Goal: Task Accomplishment & Management: Use online tool/utility

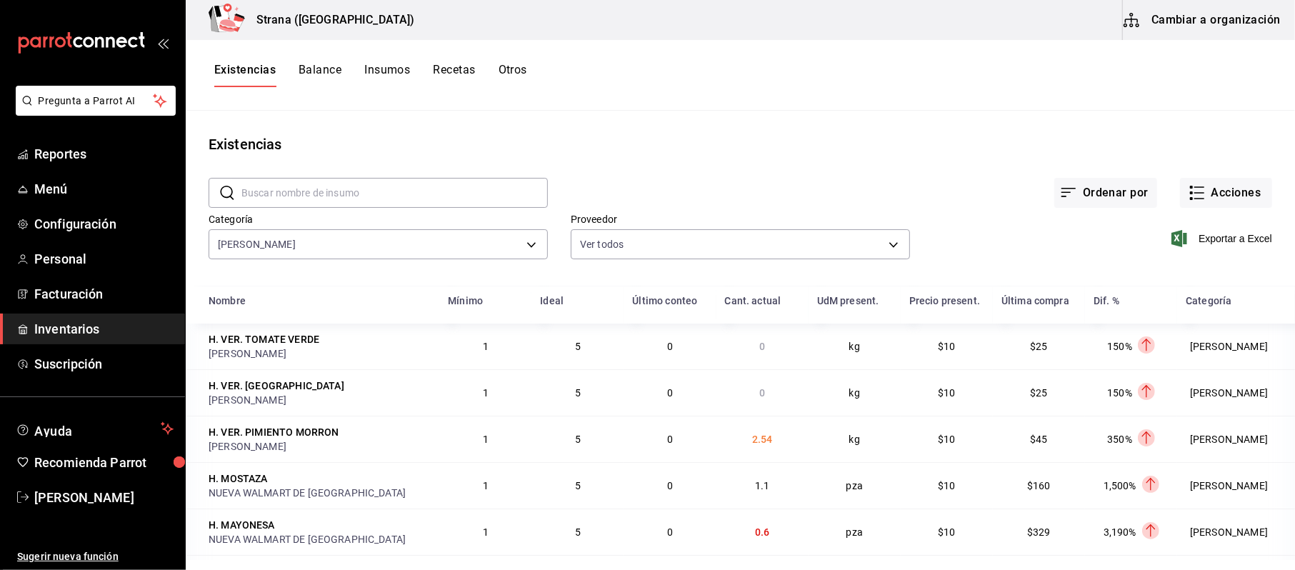
click at [44, 333] on span "Inventarios" at bounding box center [103, 328] width 139 height 19
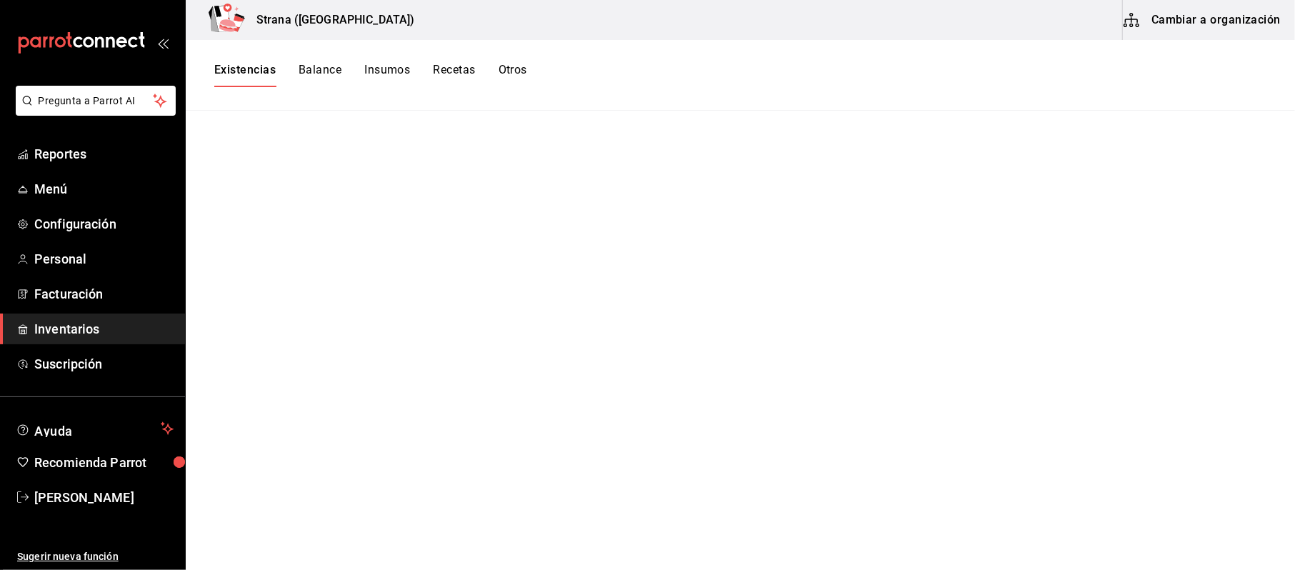
click at [104, 317] on link "Inventarios" at bounding box center [92, 328] width 185 height 31
click at [75, 343] on link "Inventarios" at bounding box center [92, 328] width 185 height 31
drag, startPoint x: 257, startPoint y: 81, endPoint x: 268, endPoint y: 99, distance: 21.2
click at [258, 81] on button "Existencias" at bounding box center [244, 75] width 61 height 24
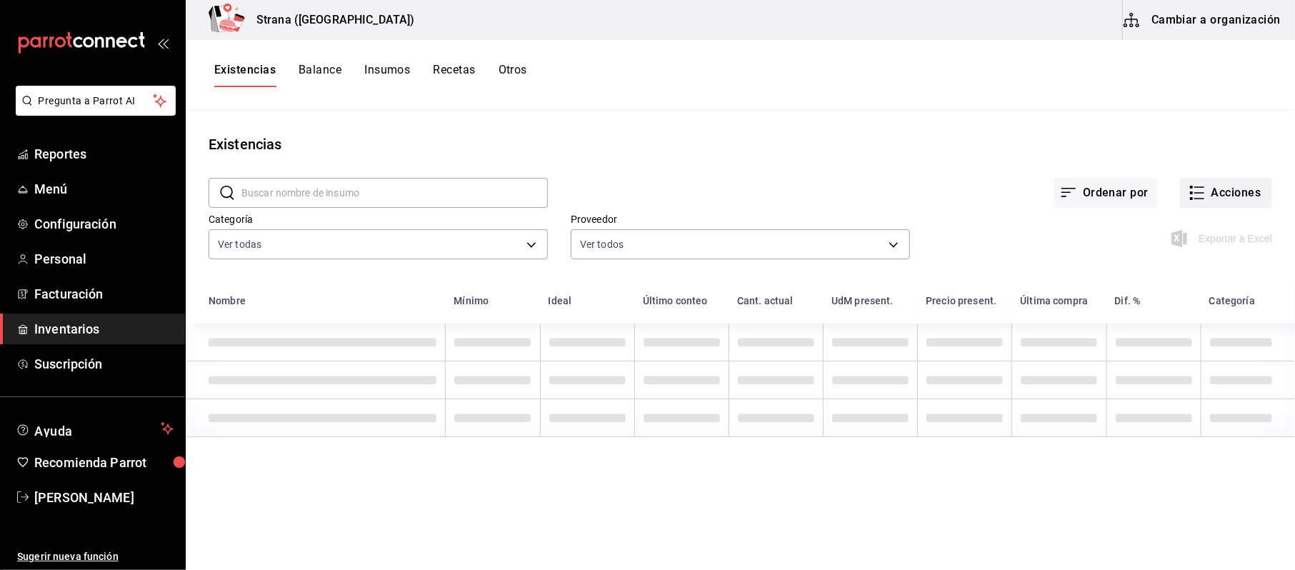
click at [1263, 180] on button "Acciones" at bounding box center [1226, 193] width 92 height 30
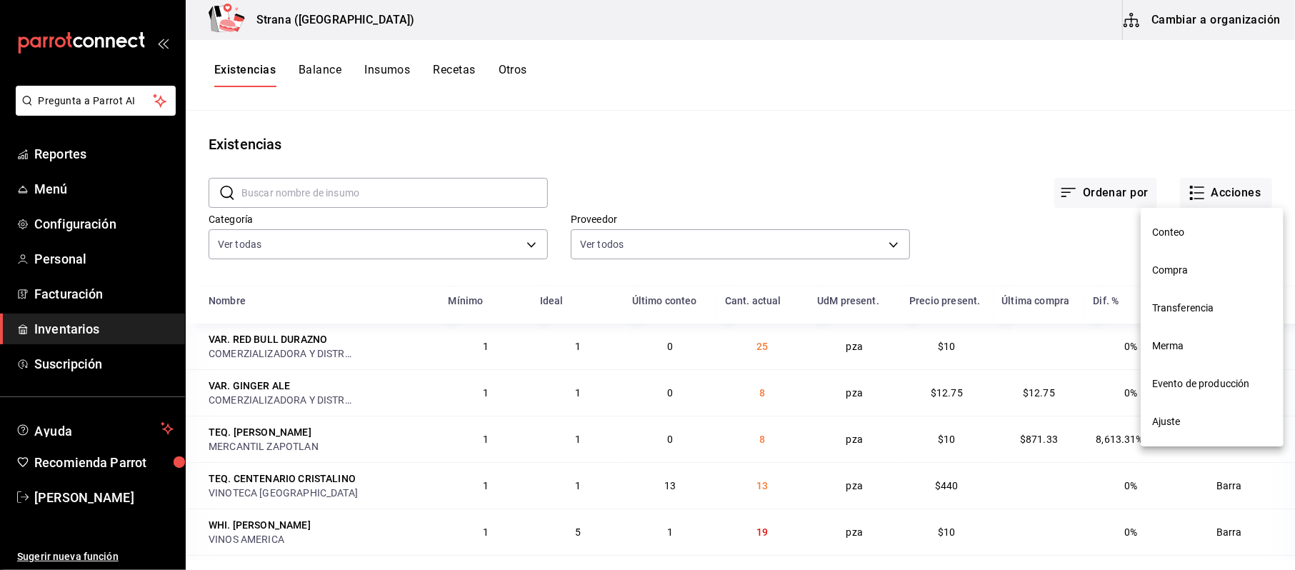
drag, startPoint x: 1200, startPoint y: 347, endPoint x: 849, endPoint y: 387, distance: 352.9
click at [1197, 347] on span "Merma" at bounding box center [1212, 345] width 120 height 15
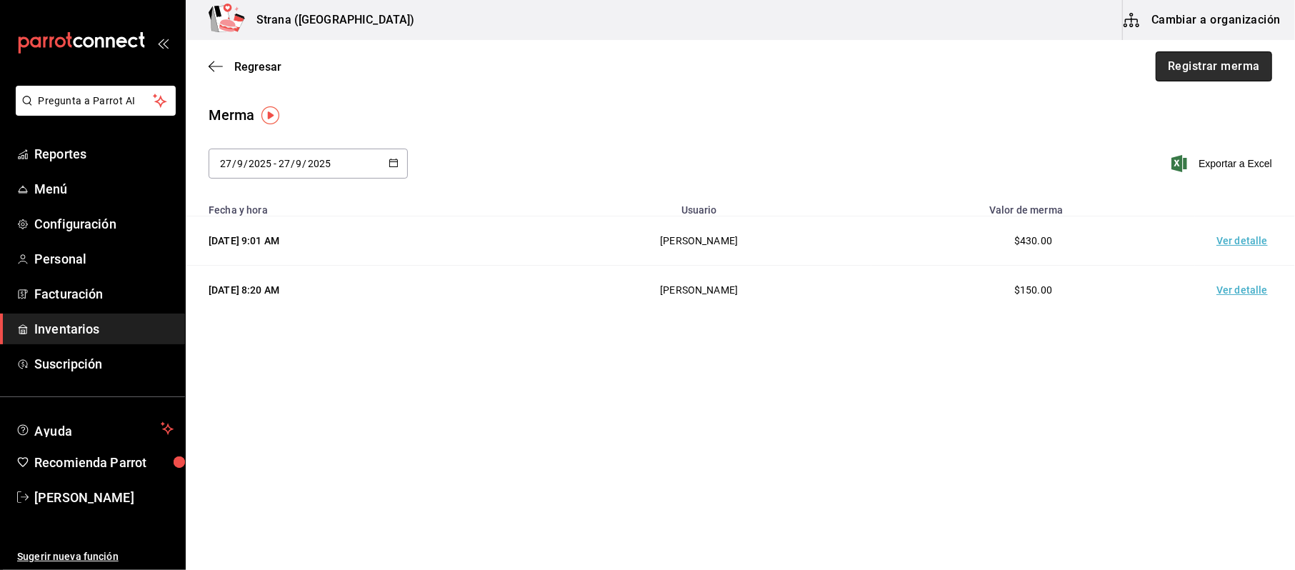
click at [1215, 52] on button "Registrar merma" at bounding box center [1213, 66] width 116 height 30
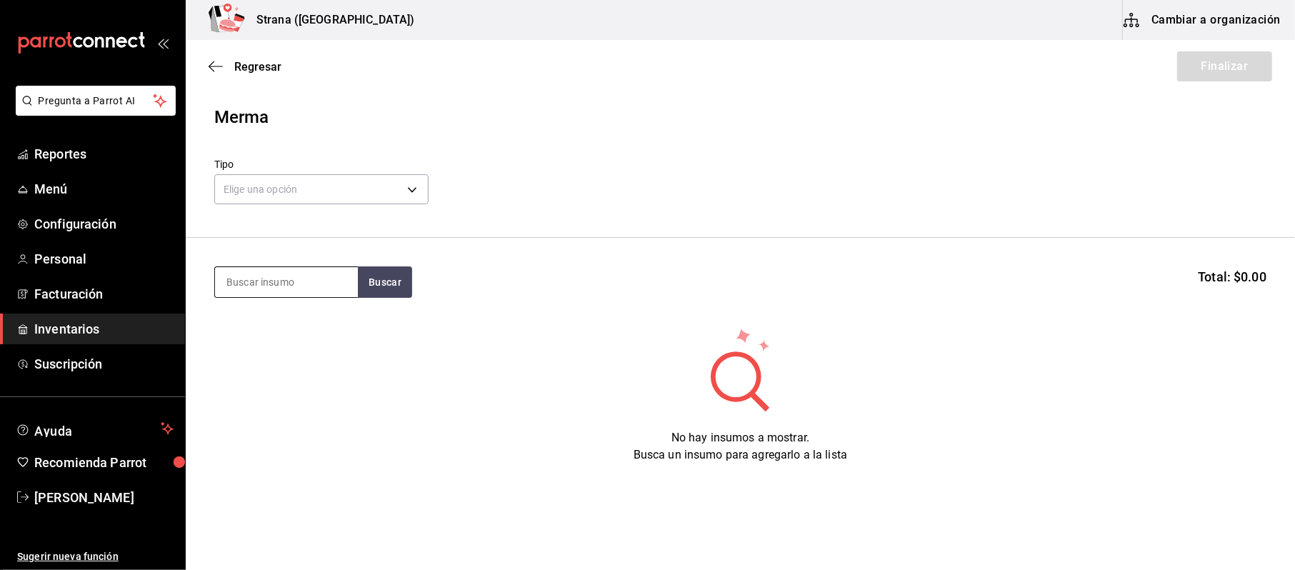
click at [283, 287] on input at bounding box center [286, 282] width 143 height 30
type input "pimien"
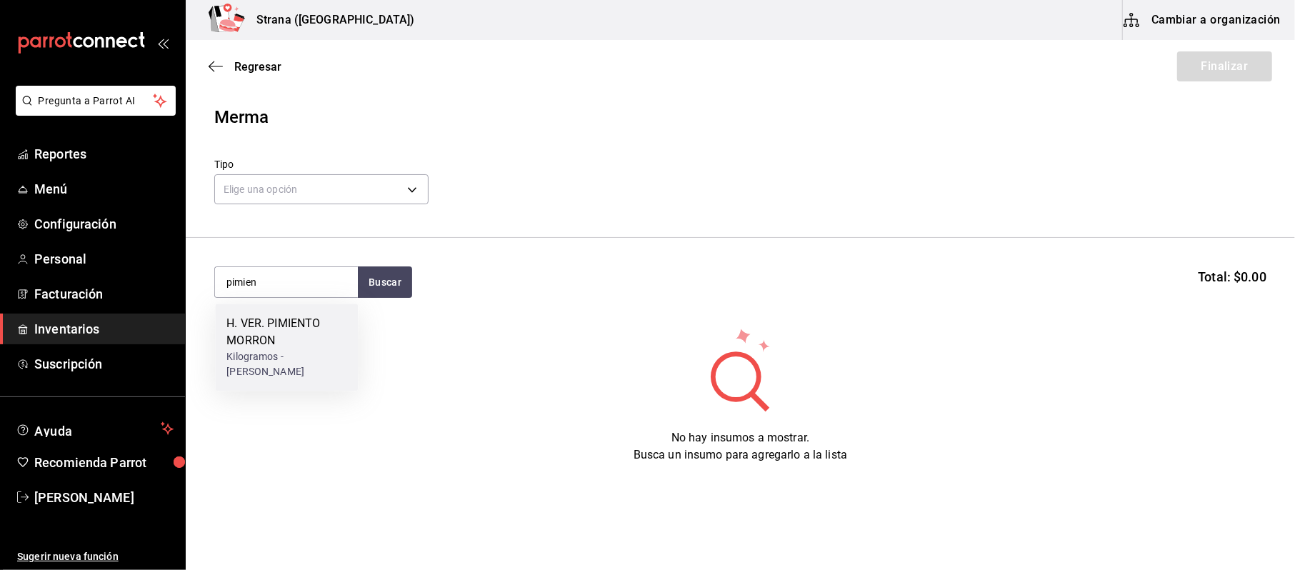
click at [271, 361] on div "Kilogramos - [PERSON_NAME]" at bounding box center [286, 364] width 120 height 30
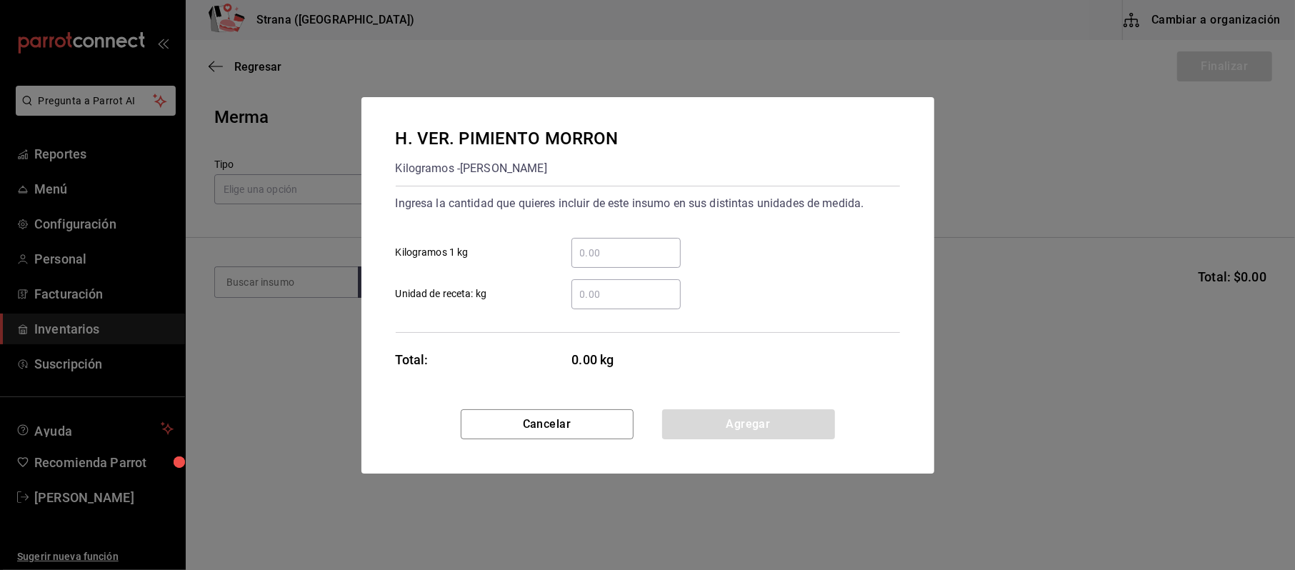
drag, startPoint x: 670, startPoint y: 232, endPoint x: 655, endPoint y: 252, distance: 24.6
click at [667, 238] on div "​ Kilogramos 1 kg" at bounding box center [642, 246] width 516 height 41
click at [655, 252] on input "​ Kilogramos 1 kg" at bounding box center [625, 252] width 109 height 17
type input "."
type input "1.53"
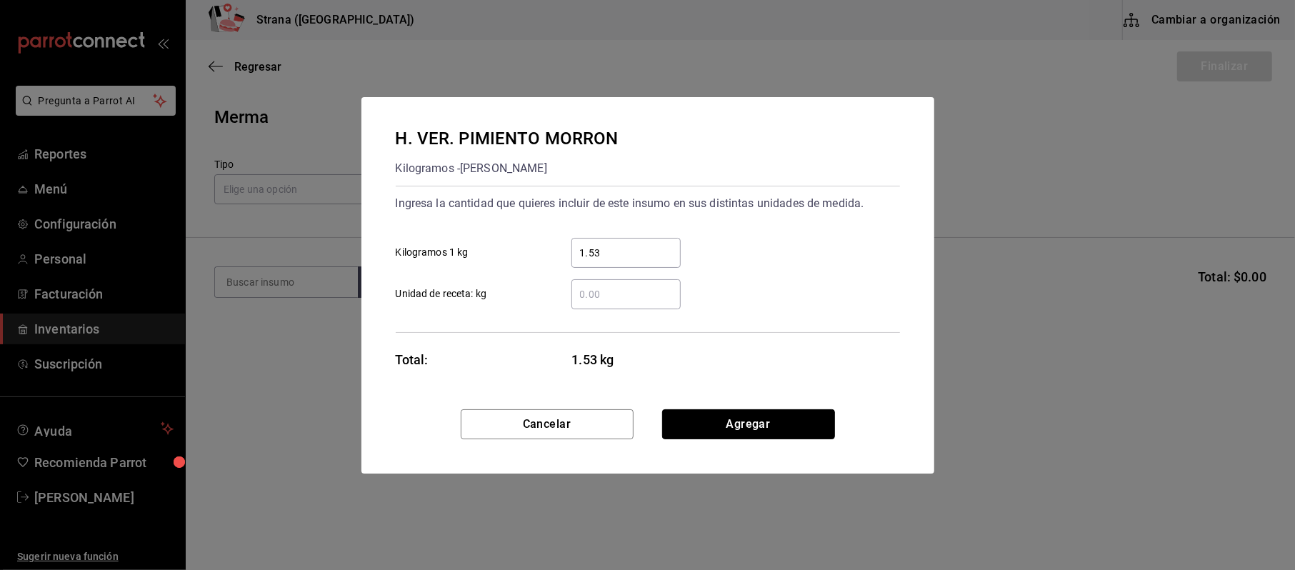
click button "Agregar" at bounding box center [748, 424] width 173 height 30
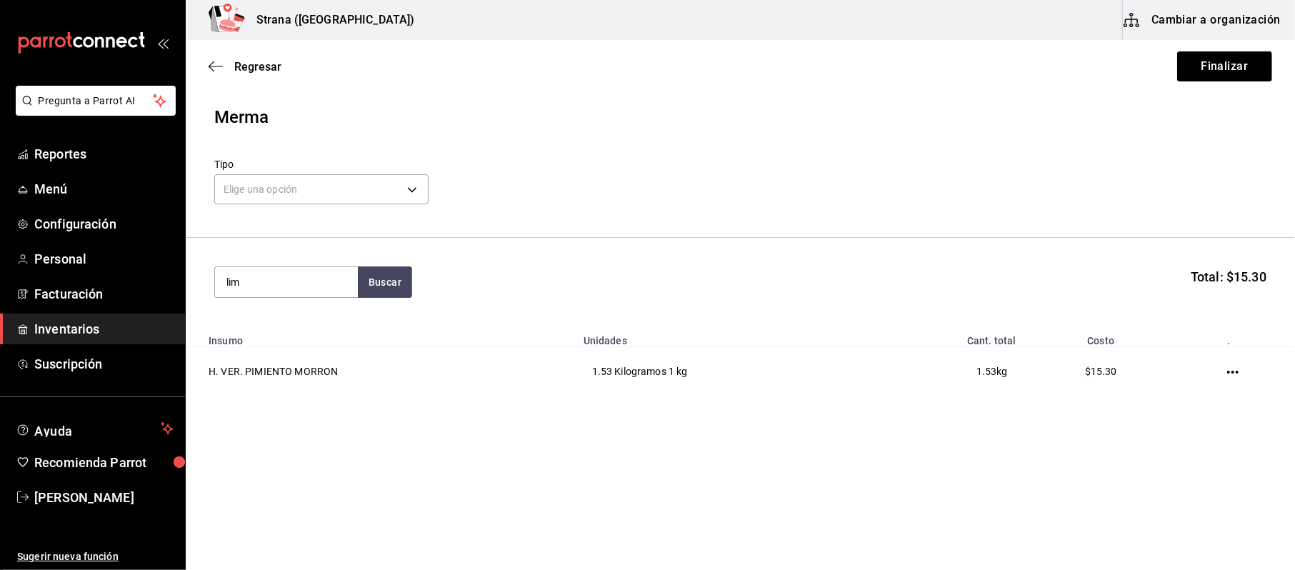
type input "lim"
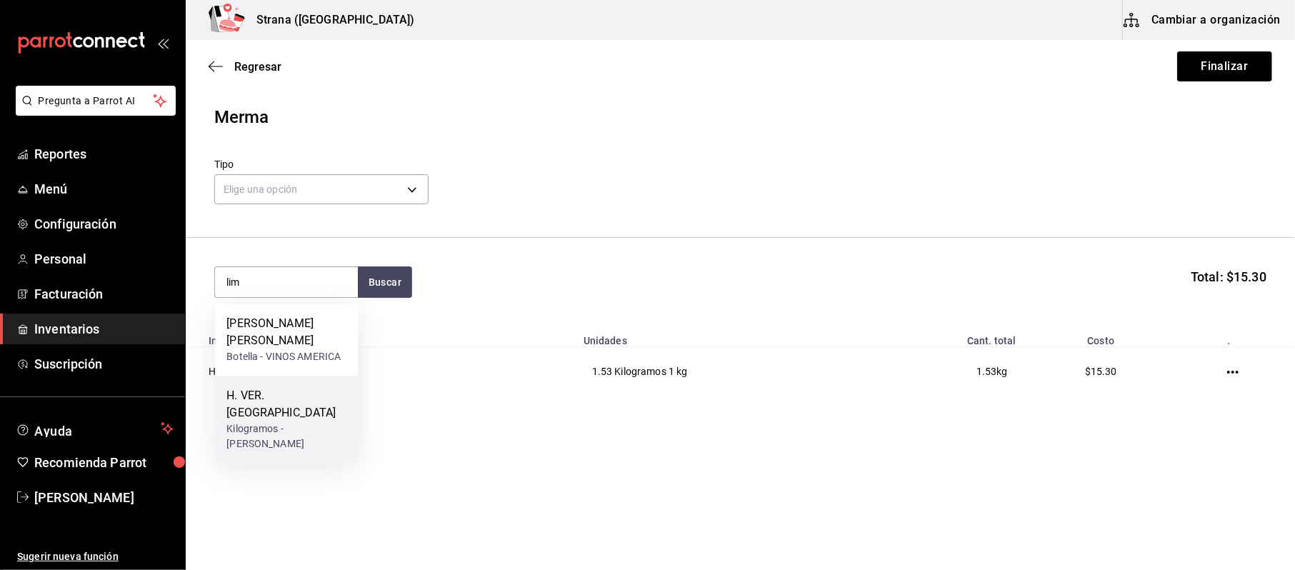
click at [236, 421] on div "Kilogramos - [PERSON_NAME]" at bounding box center [286, 436] width 120 height 30
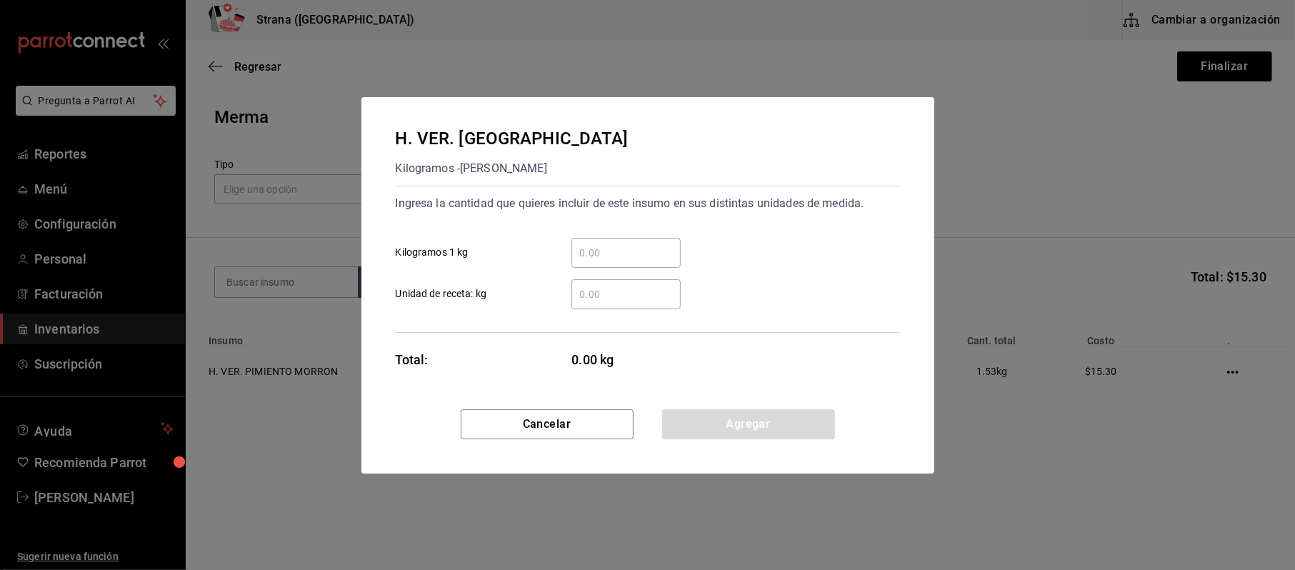
click at [660, 256] on input "​ Kilogramos 1 kg" at bounding box center [625, 252] width 109 height 17
type input "."
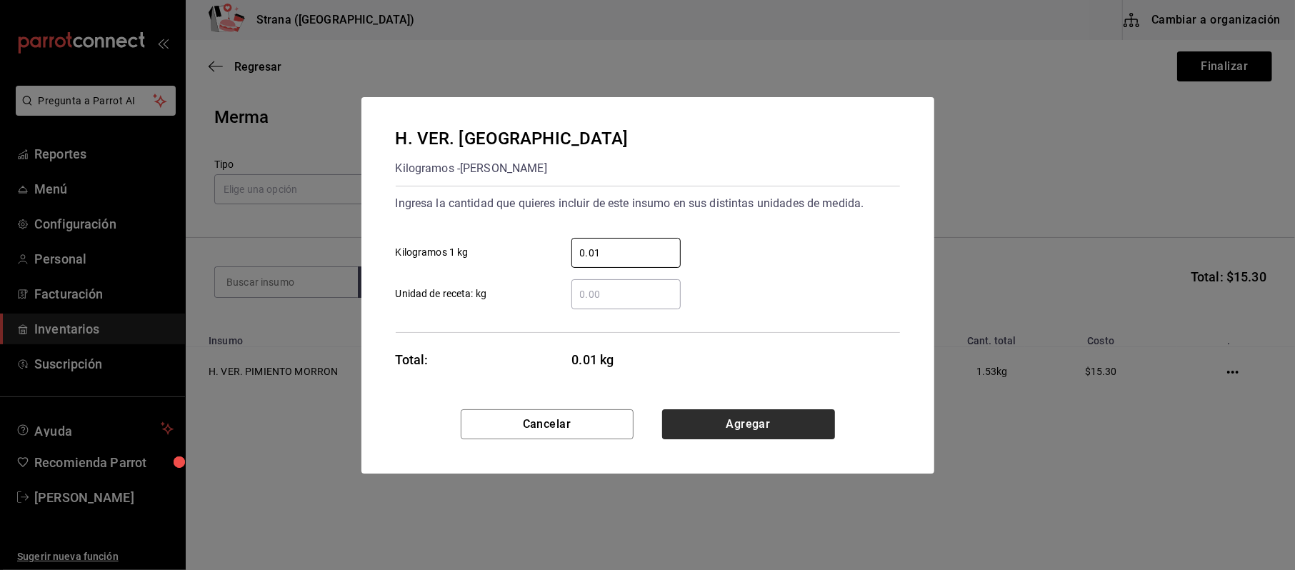
type input "0.01"
click at [738, 417] on button "Agregar" at bounding box center [748, 424] width 173 height 30
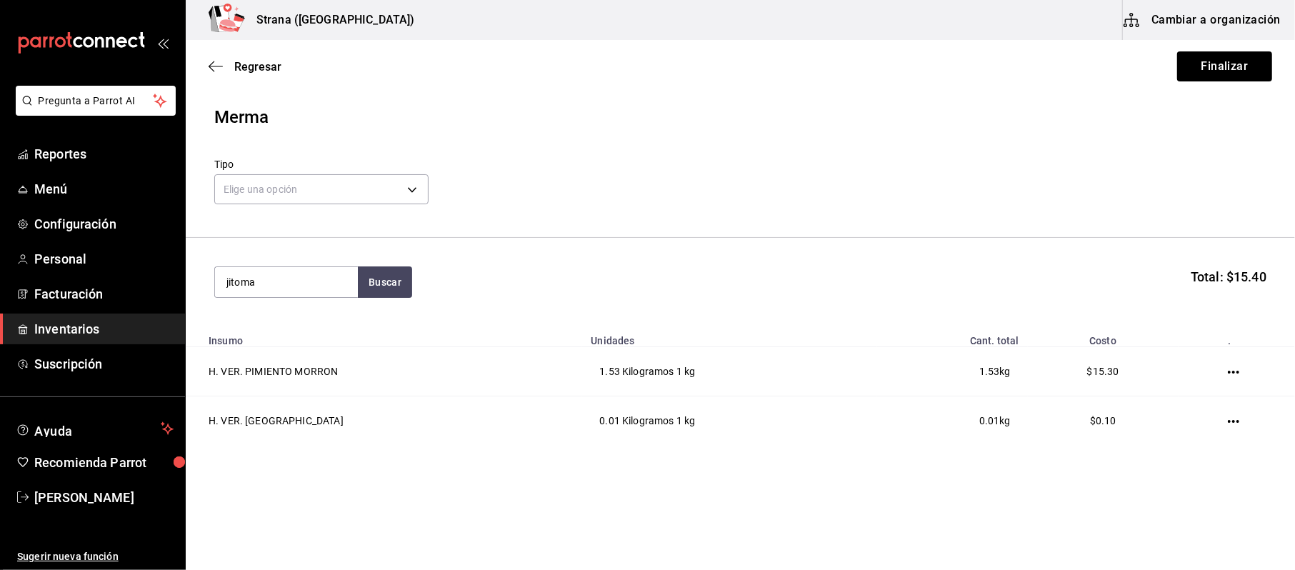
type input "jitoma"
click at [340, 343] on div "Kilogramos - [PERSON_NAME]" at bounding box center [286, 347] width 120 height 30
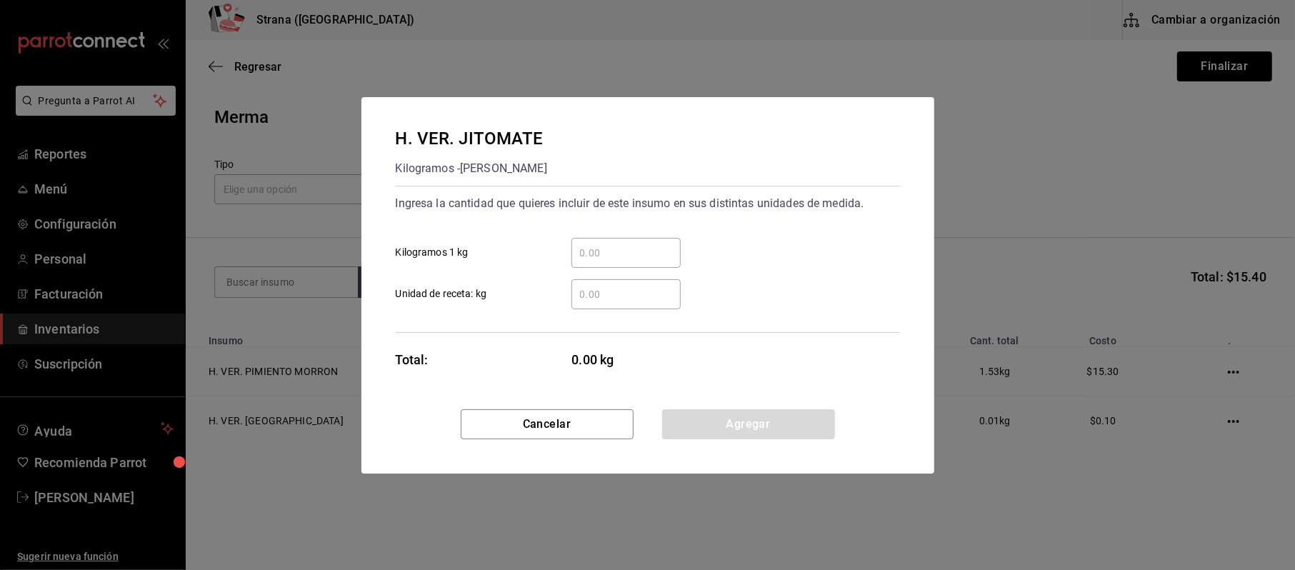
click at [668, 253] on input "​ Kilogramos 1 kg" at bounding box center [625, 252] width 109 height 17
type input "0.34"
click button "Agregar" at bounding box center [748, 424] width 173 height 30
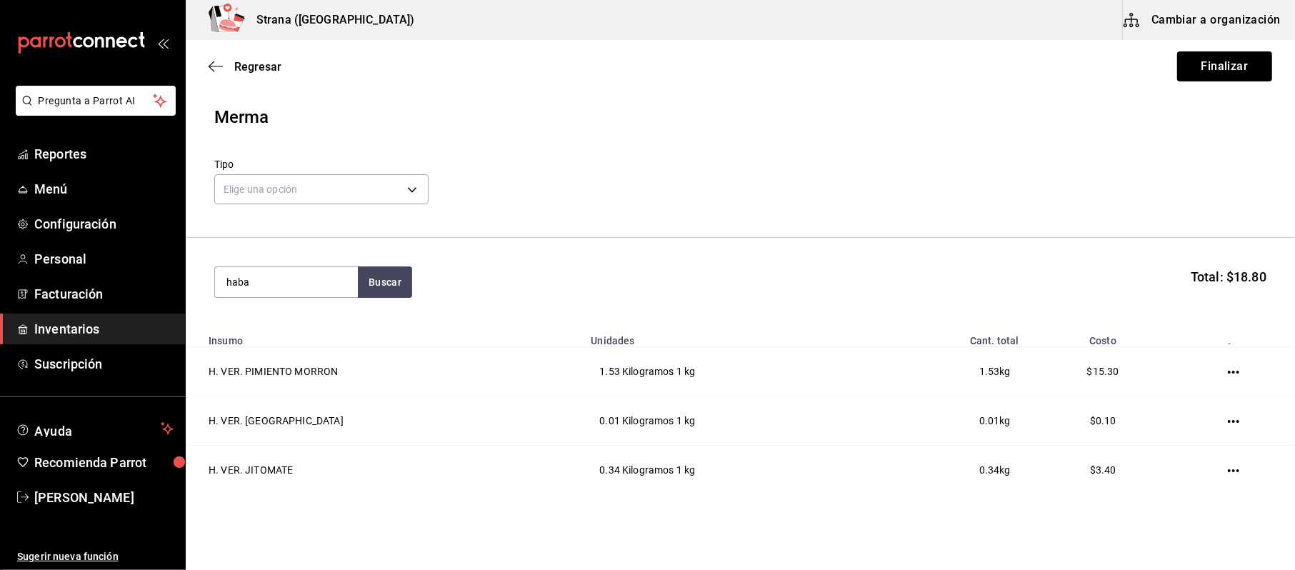
type input "haba"
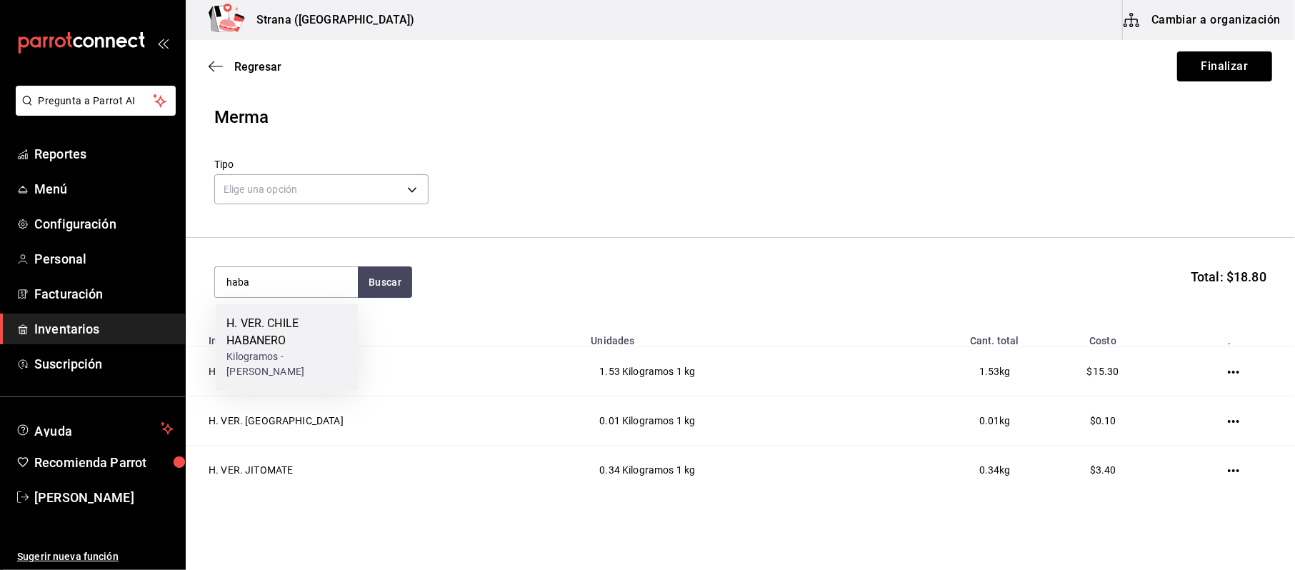
click at [289, 315] on div "H. VER. CHILE HABANERO" at bounding box center [286, 332] width 120 height 34
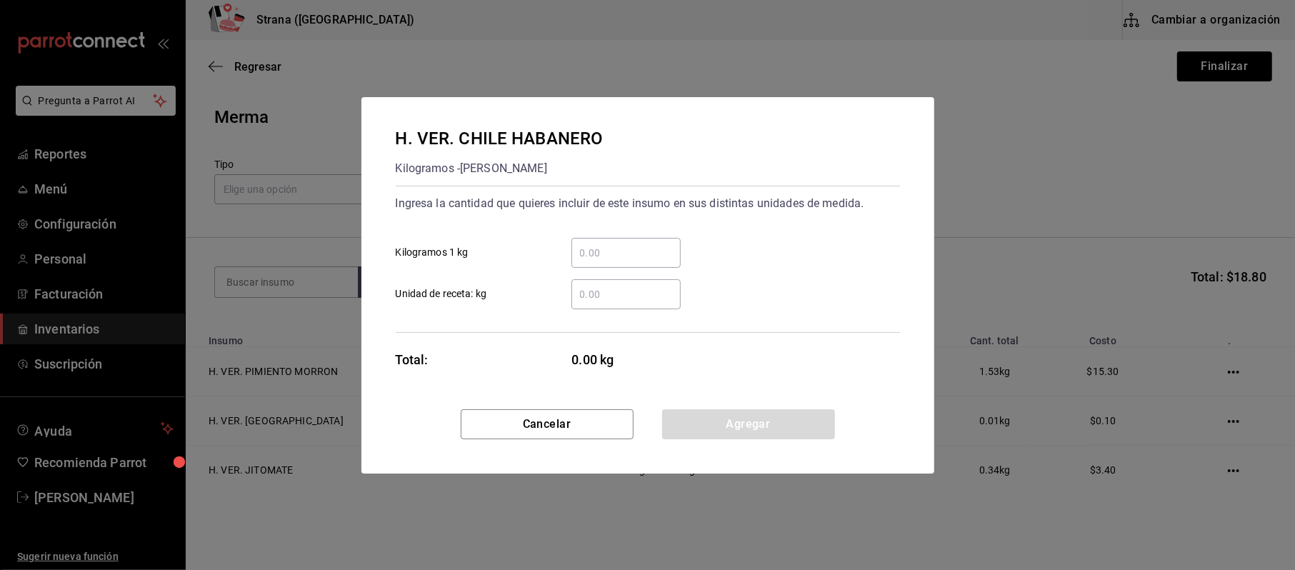
click at [608, 261] on div "​" at bounding box center [625, 253] width 109 height 30
click at [608, 261] on input "​ Kilogramos 1 kg" at bounding box center [625, 252] width 109 height 17
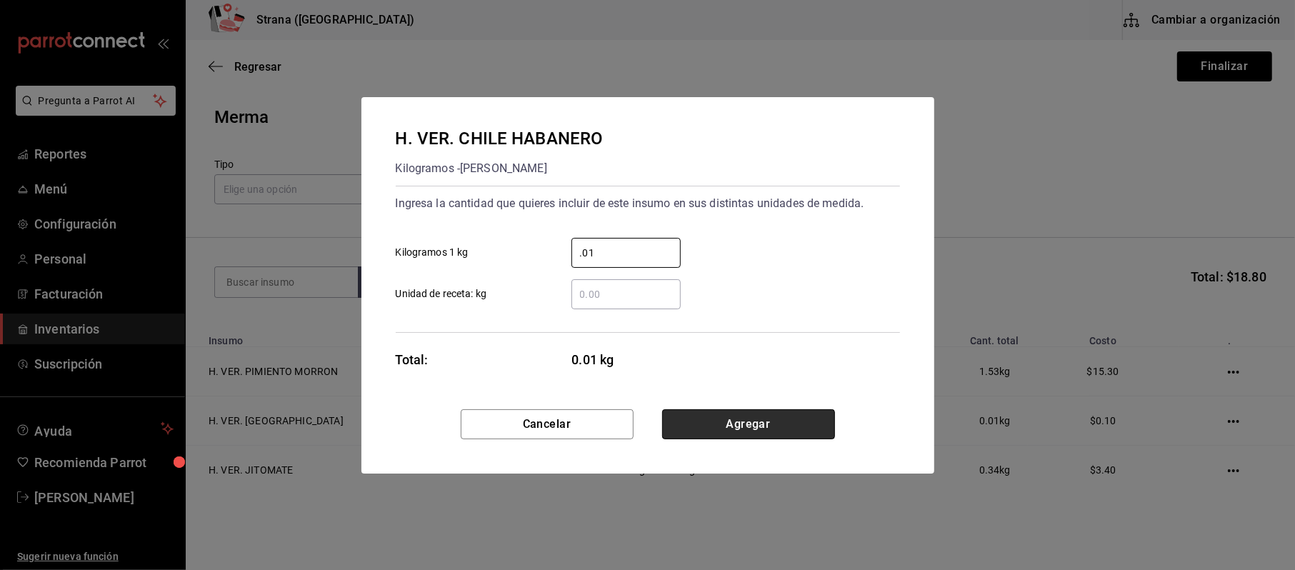
type input "0.01"
click at [773, 423] on button "Agregar" at bounding box center [748, 424] width 173 height 30
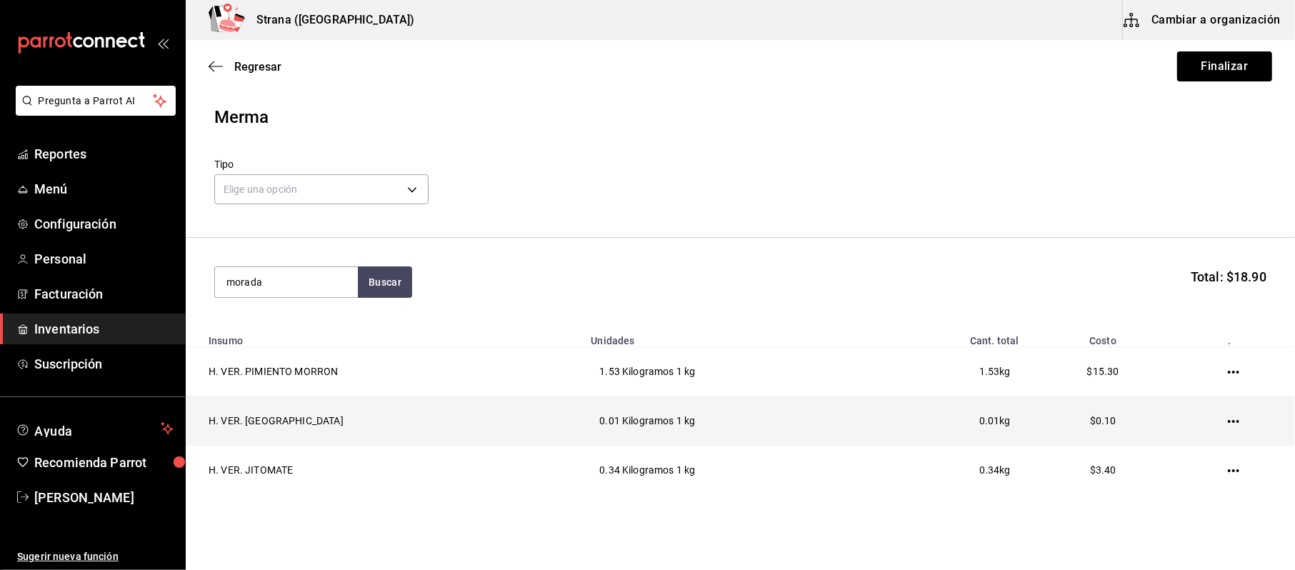
type input "morada"
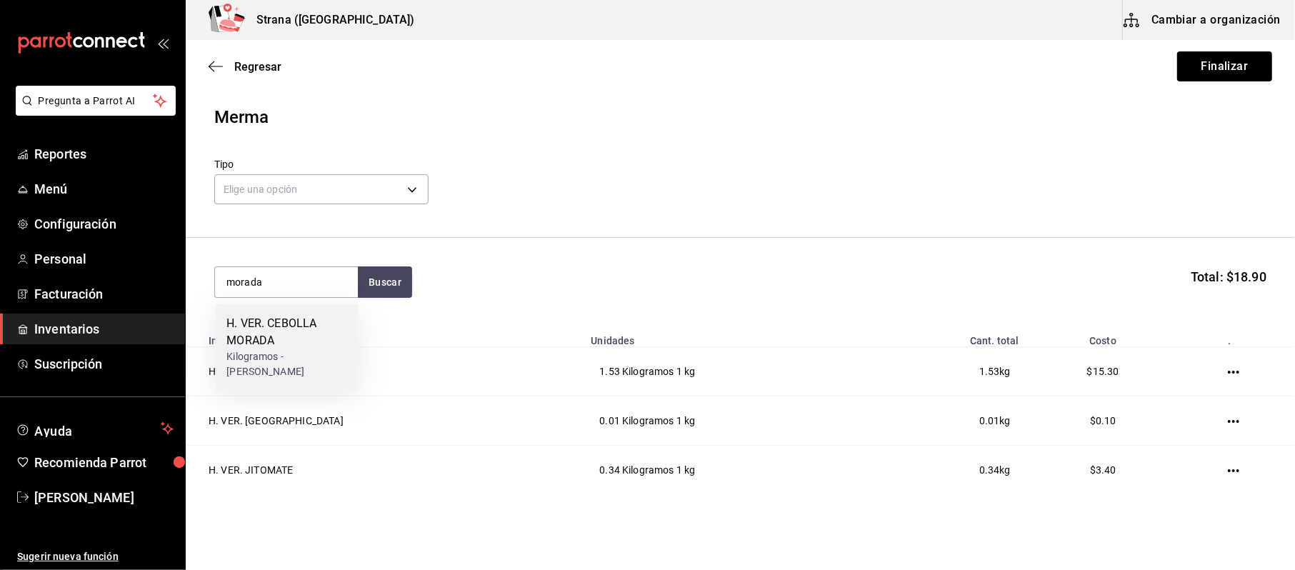
click at [303, 348] on div "H. VER. CEBOLLA MORADA Kilogramos - [PERSON_NAME]" at bounding box center [286, 347] width 120 height 64
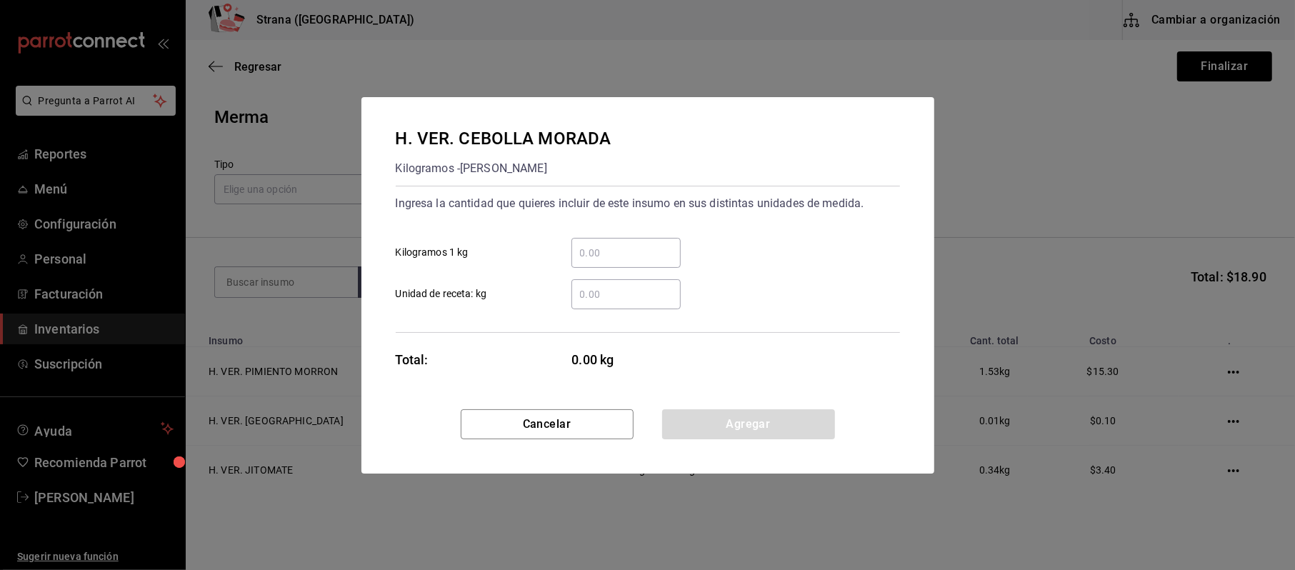
click at [595, 260] on input "​ Kilogramos 1 kg" at bounding box center [625, 252] width 109 height 17
type input "0.11"
click at [808, 428] on button "Agregar" at bounding box center [748, 424] width 173 height 30
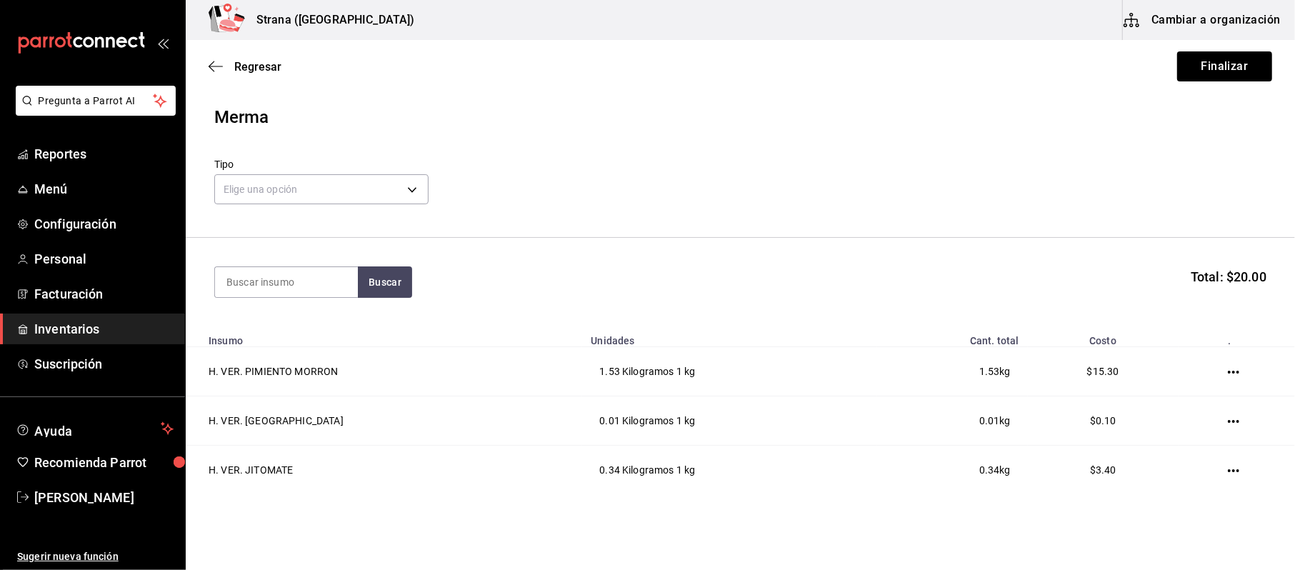
scroll to position [151, 0]
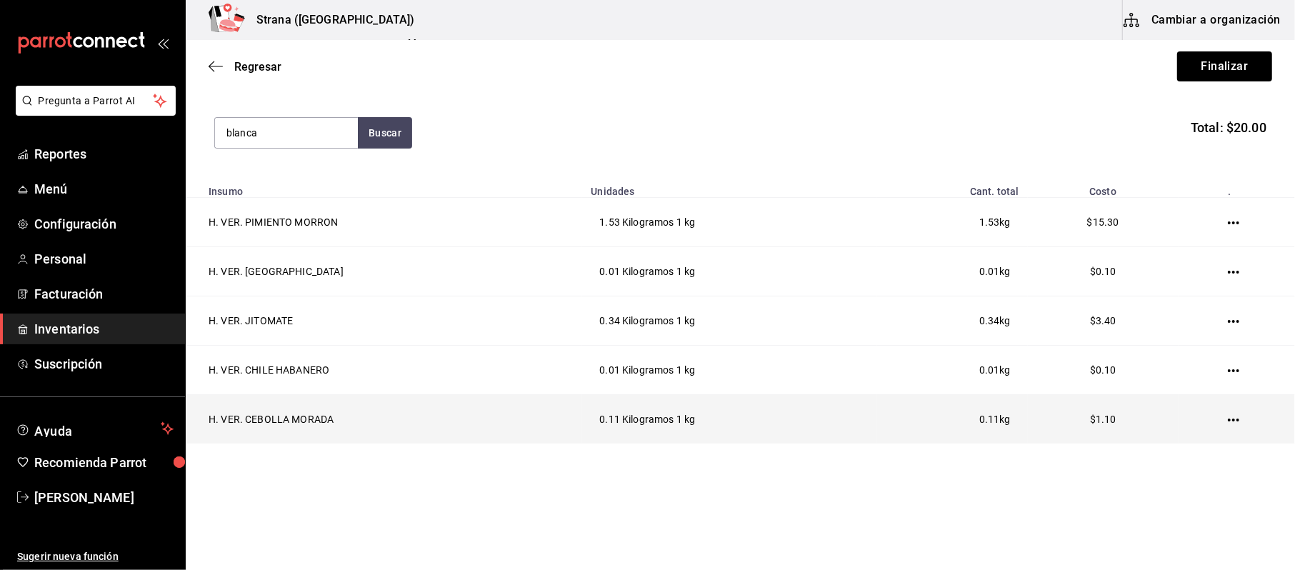
type input "blanca"
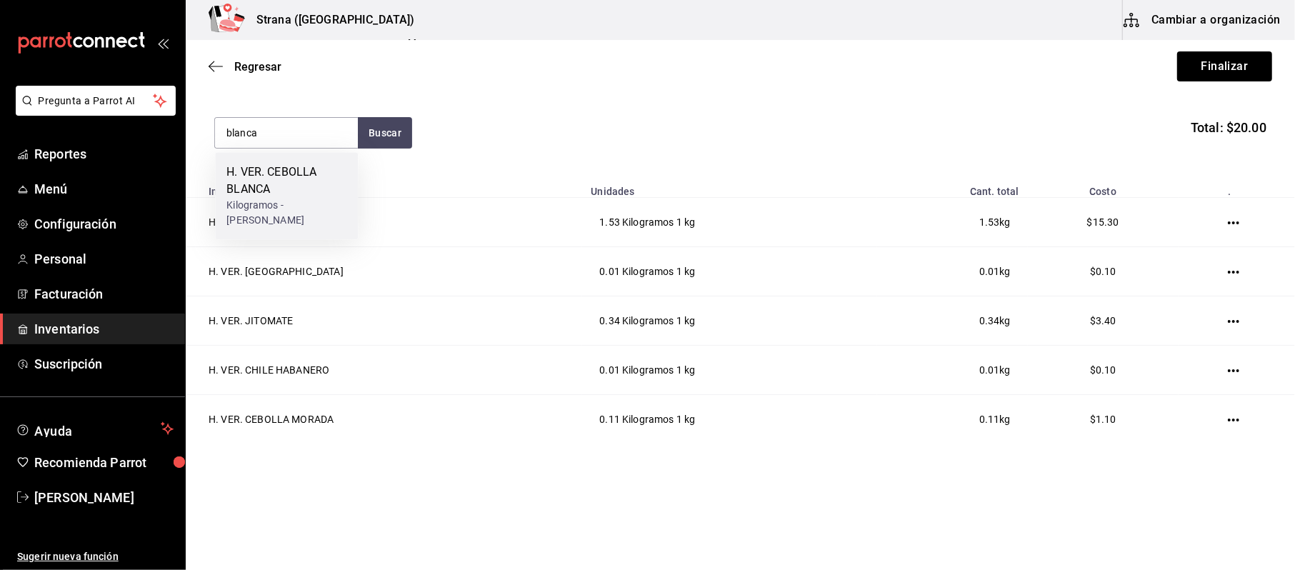
click at [328, 203] on div "Kilogramos - [PERSON_NAME]" at bounding box center [286, 213] width 120 height 30
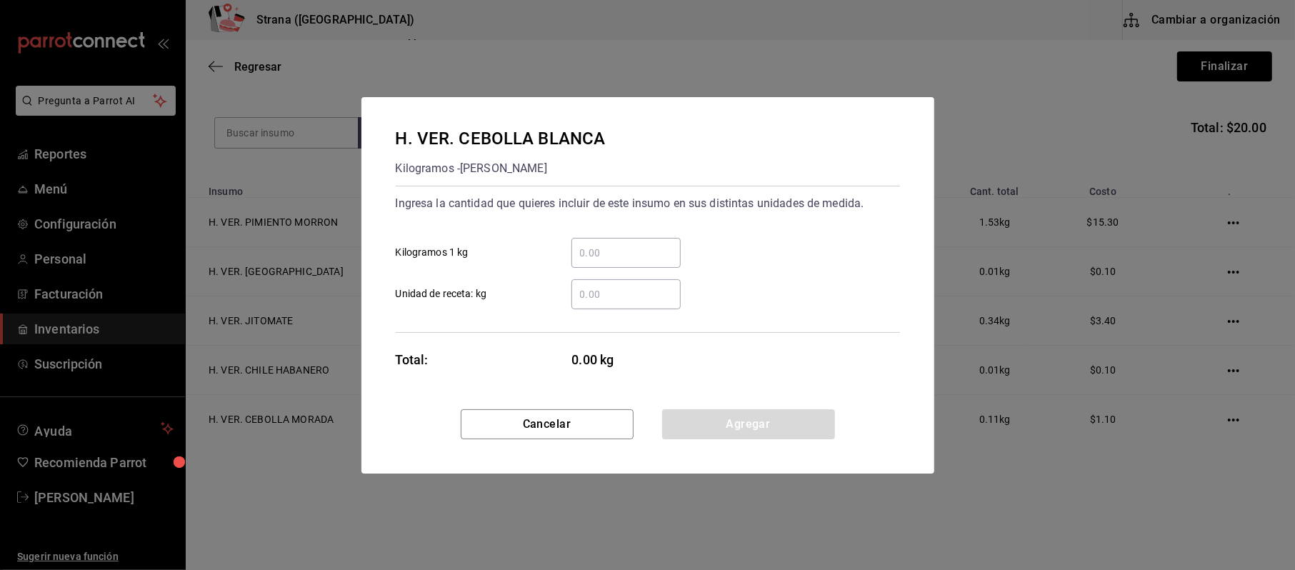
click at [603, 255] on input "​ Kilogramos 1 kg" at bounding box center [625, 252] width 109 height 17
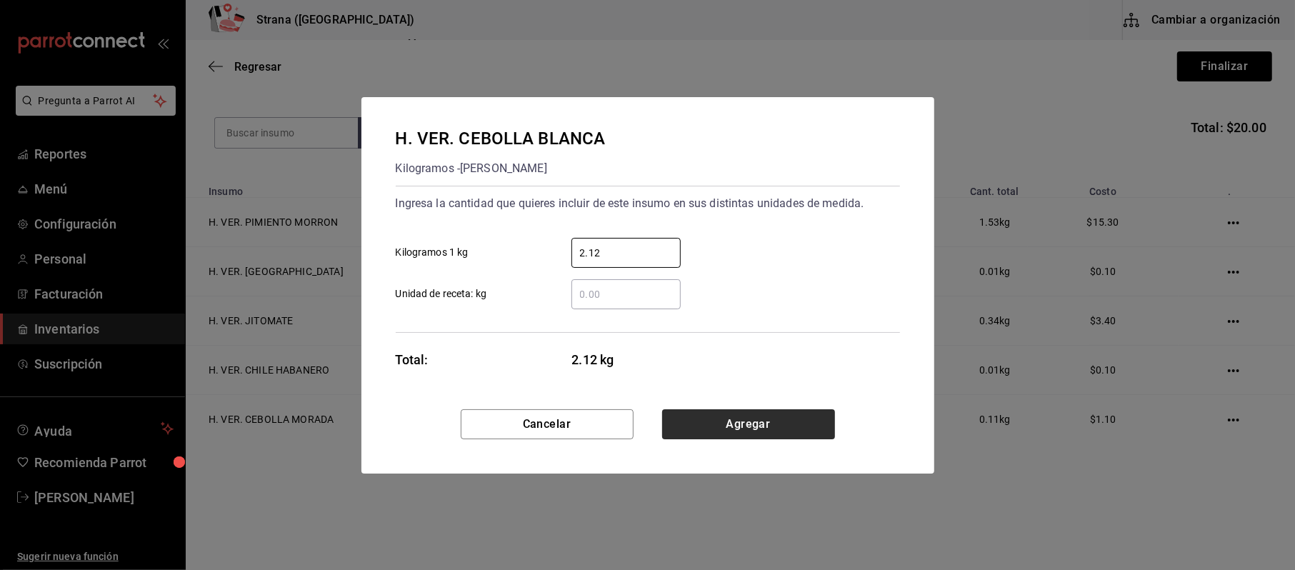
type input "2.12"
click at [768, 421] on button "Agregar" at bounding box center [748, 424] width 173 height 30
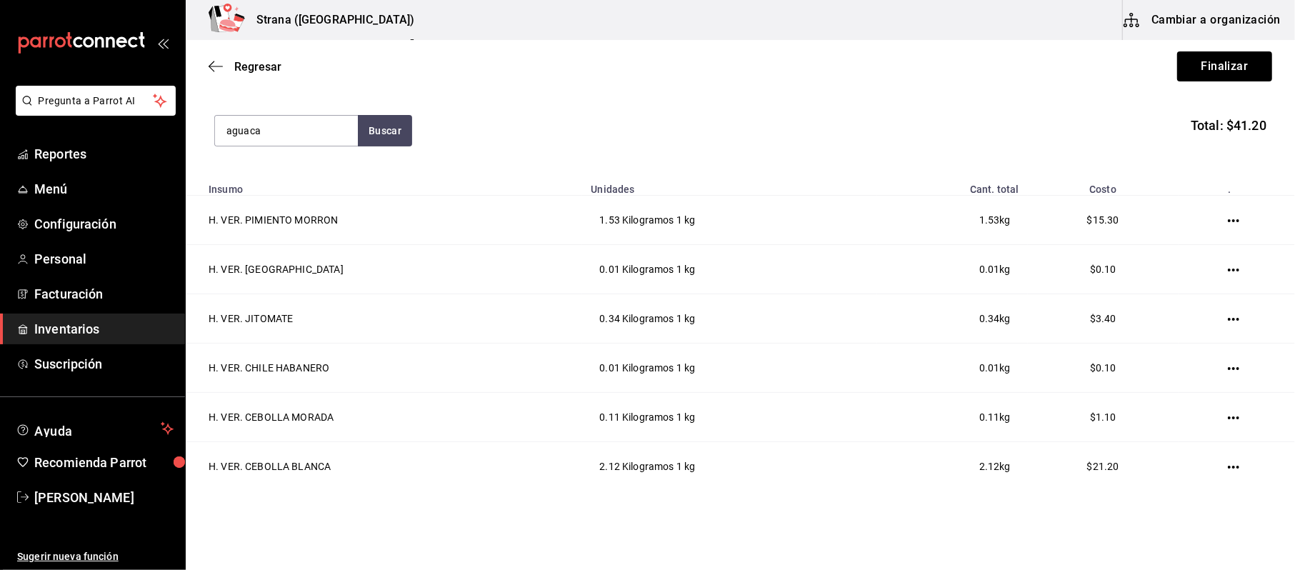
type input "aguaca"
click at [318, 169] on div "H. VER. AGUACATE" at bounding box center [286, 172] width 120 height 17
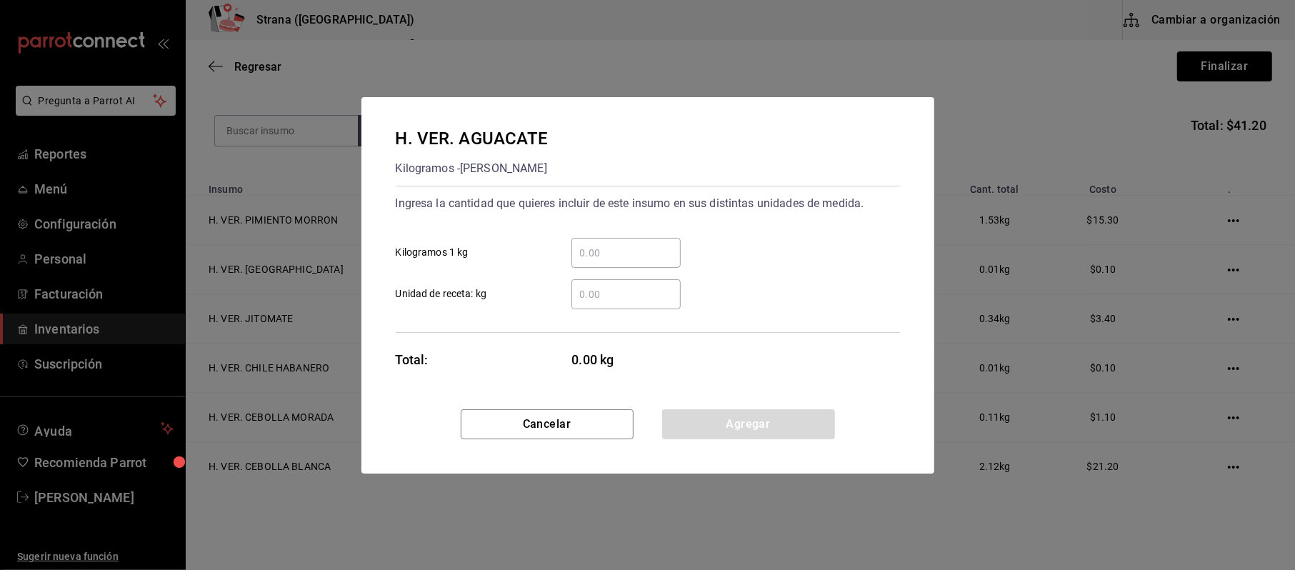
click at [605, 246] on input "​ Kilogramos 1 kg" at bounding box center [625, 252] width 109 height 17
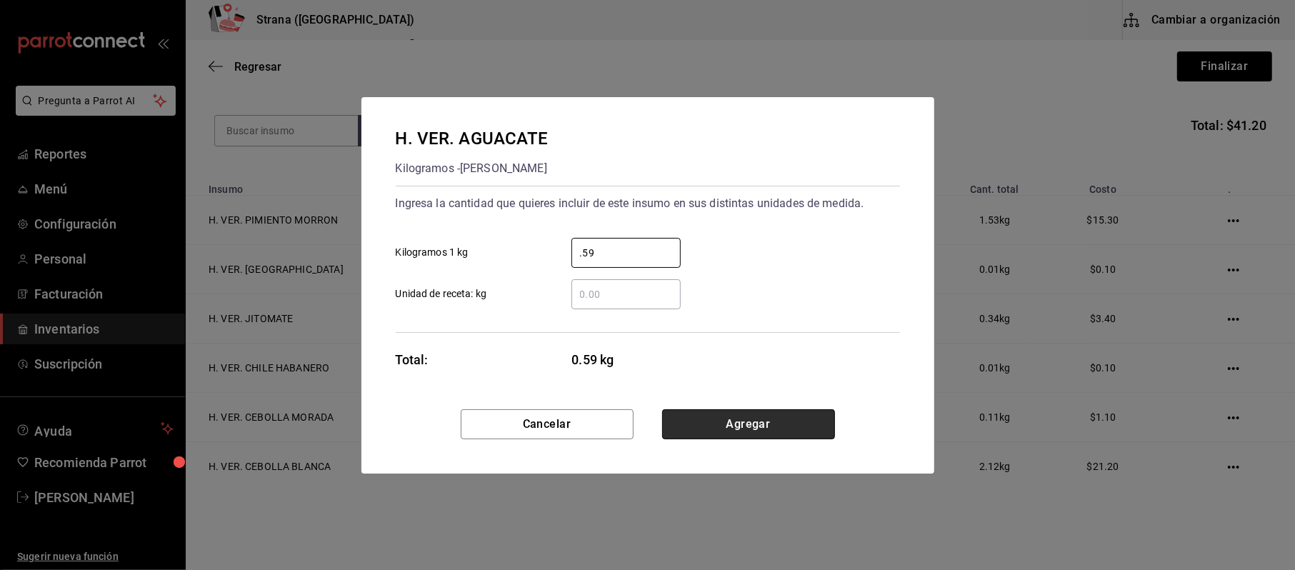
type input "0.59"
click at [813, 414] on button "Agregar" at bounding box center [748, 424] width 173 height 30
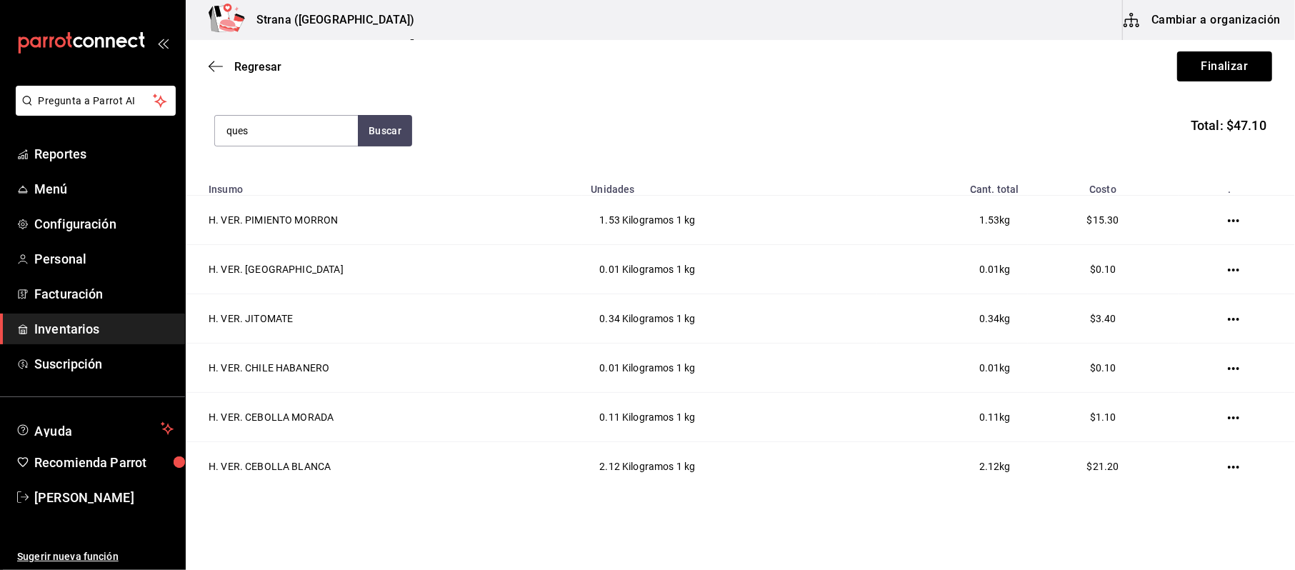
type input "ques"
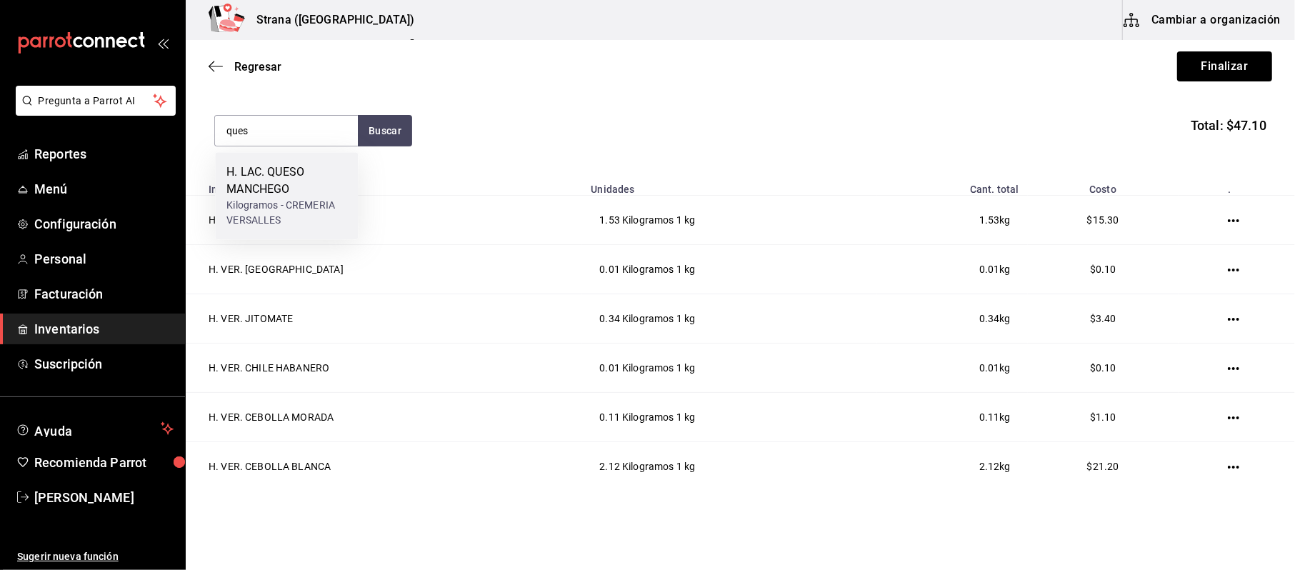
click at [269, 191] on div "H. LAC. QUESO MANCHEGO" at bounding box center [286, 181] width 120 height 34
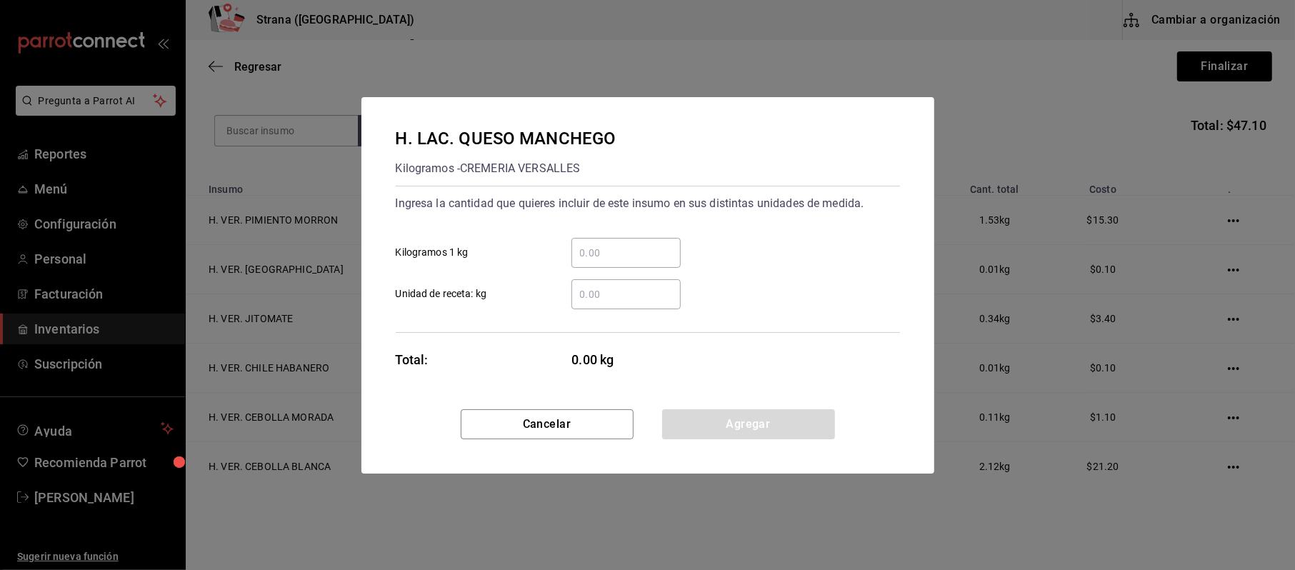
drag, startPoint x: 640, startPoint y: 233, endPoint x: 638, endPoint y: 246, distance: 13.9
click at [638, 238] on div "​ Kilogramos 1 kg" at bounding box center [642, 246] width 516 height 41
click at [635, 249] on input "​ Kilogramos 1 kg" at bounding box center [625, 252] width 109 height 17
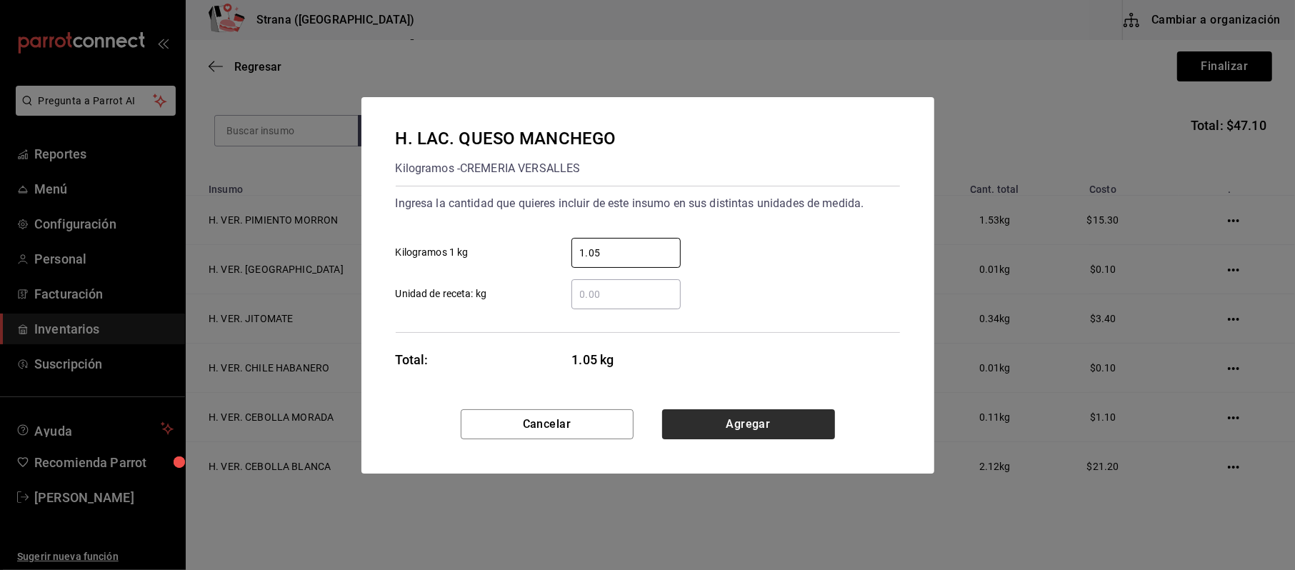
type input "1.05"
click at [754, 432] on button "Agregar" at bounding box center [748, 424] width 173 height 30
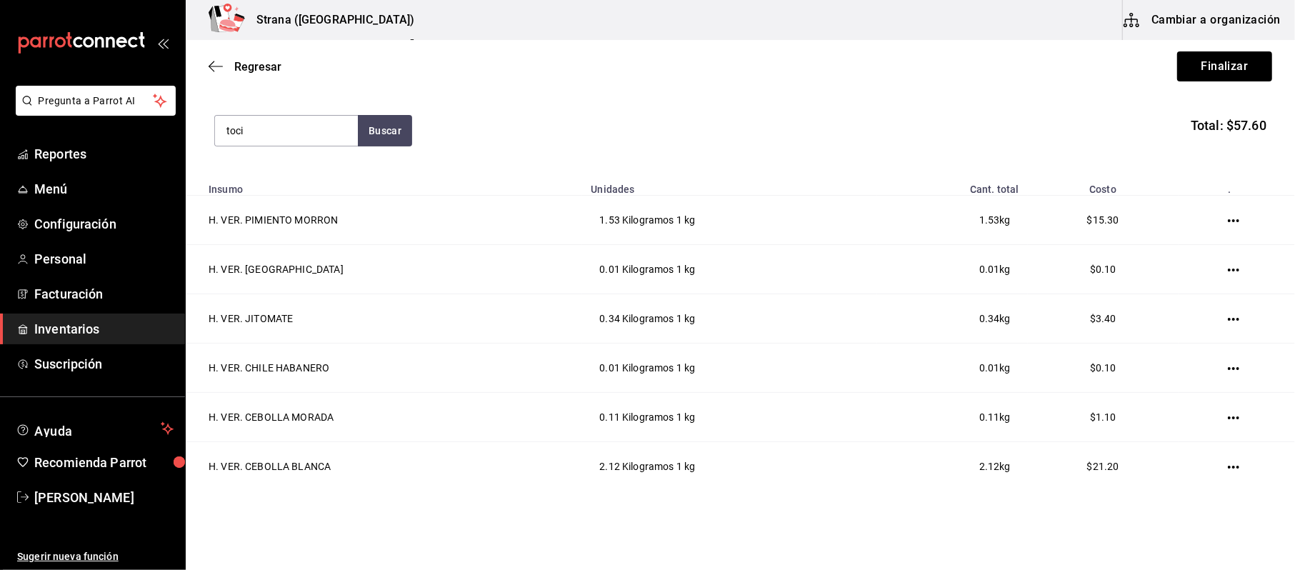
type input "toci"
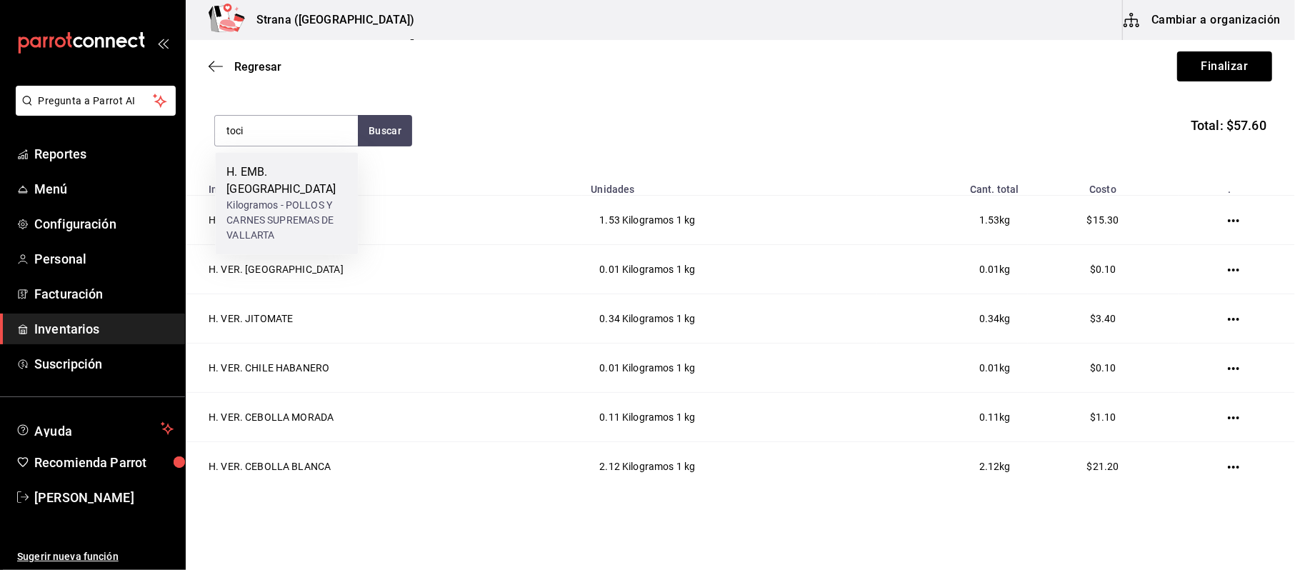
click at [250, 198] on div "Kilogramos - POLLOS Y CARNES SUPREMAS DE VALLARTA" at bounding box center [286, 220] width 120 height 45
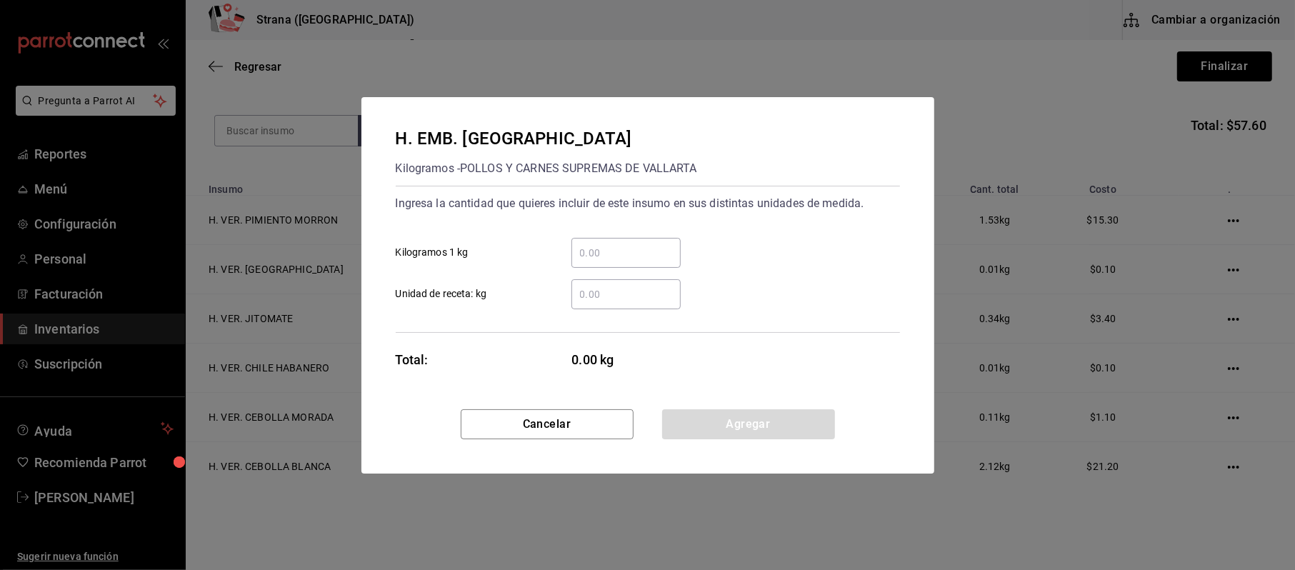
click at [577, 247] on input "​ Kilogramos 1 kg" at bounding box center [625, 252] width 109 height 17
type input "1"
click at [770, 418] on button "Agregar" at bounding box center [748, 424] width 173 height 30
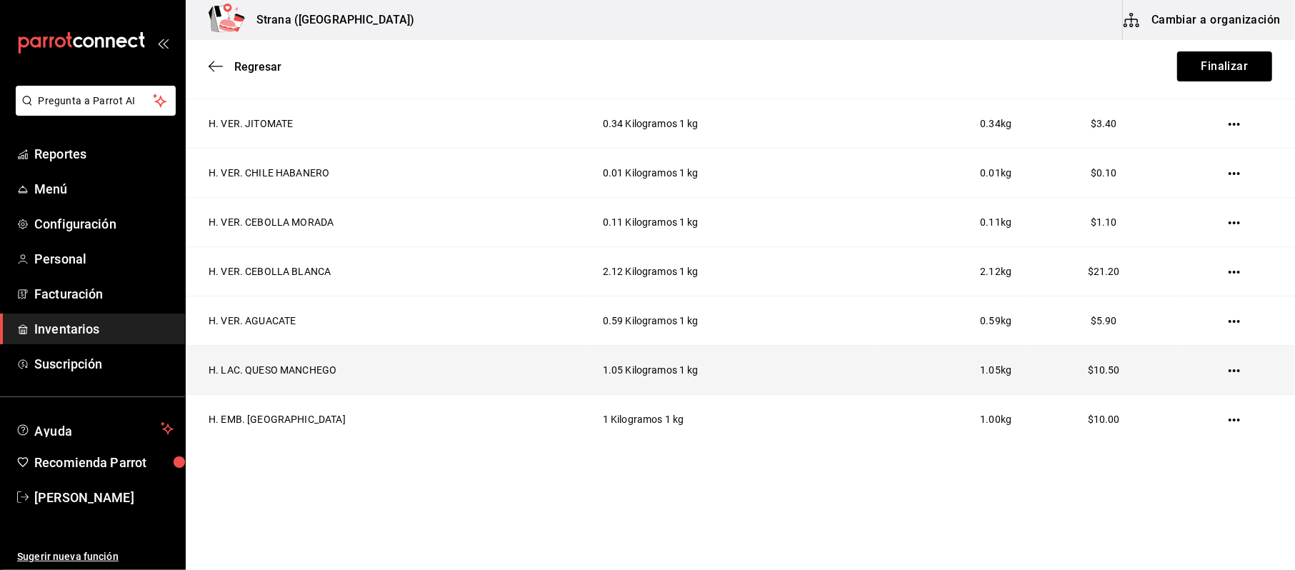
scroll to position [0, 0]
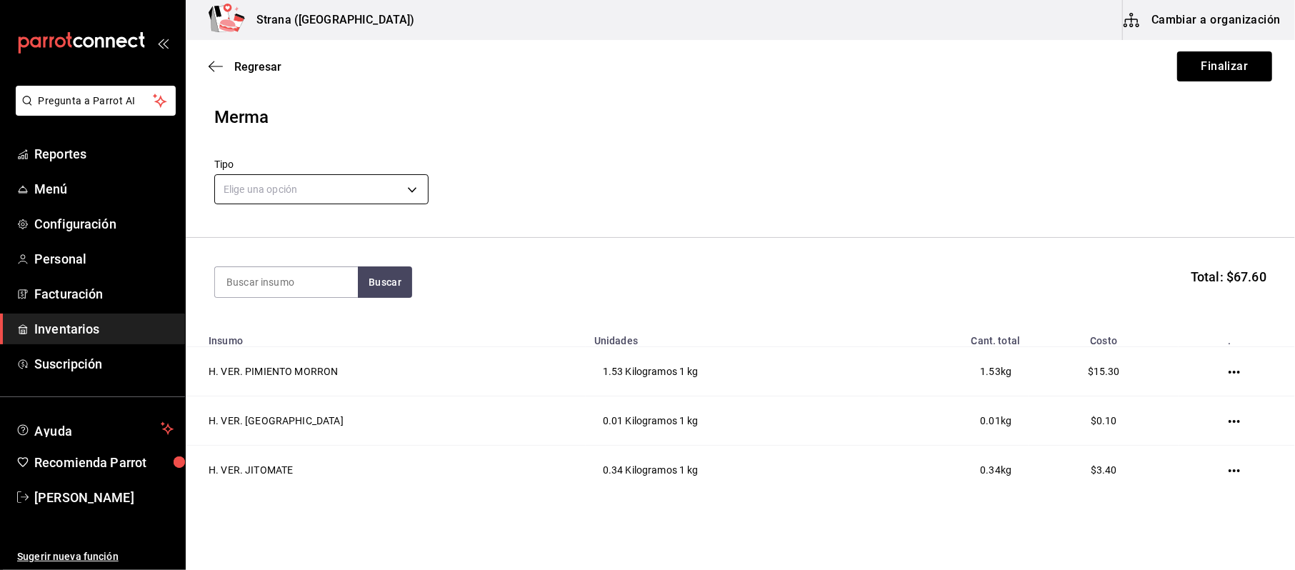
click at [284, 196] on body "Pregunta a Parrot AI Reportes Menú Configuración Personal Facturación Inventari…" at bounding box center [647, 244] width 1295 height 489
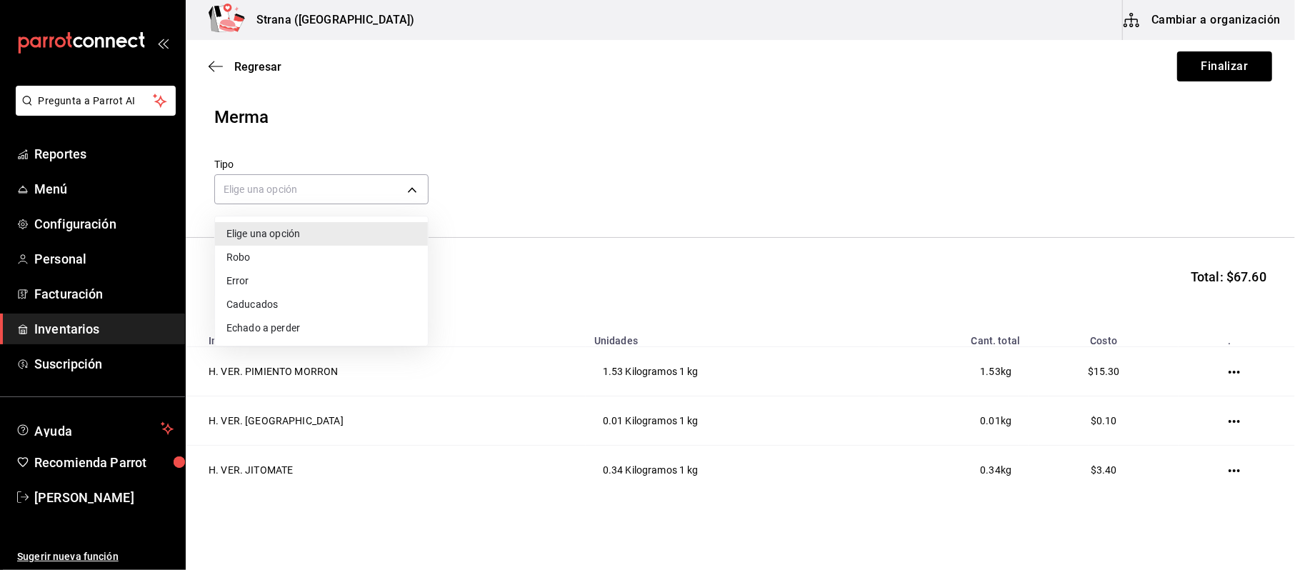
click at [278, 263] on li "Robo" at bounding box center [321, 258] width 213 height 24
type input "THEFT"
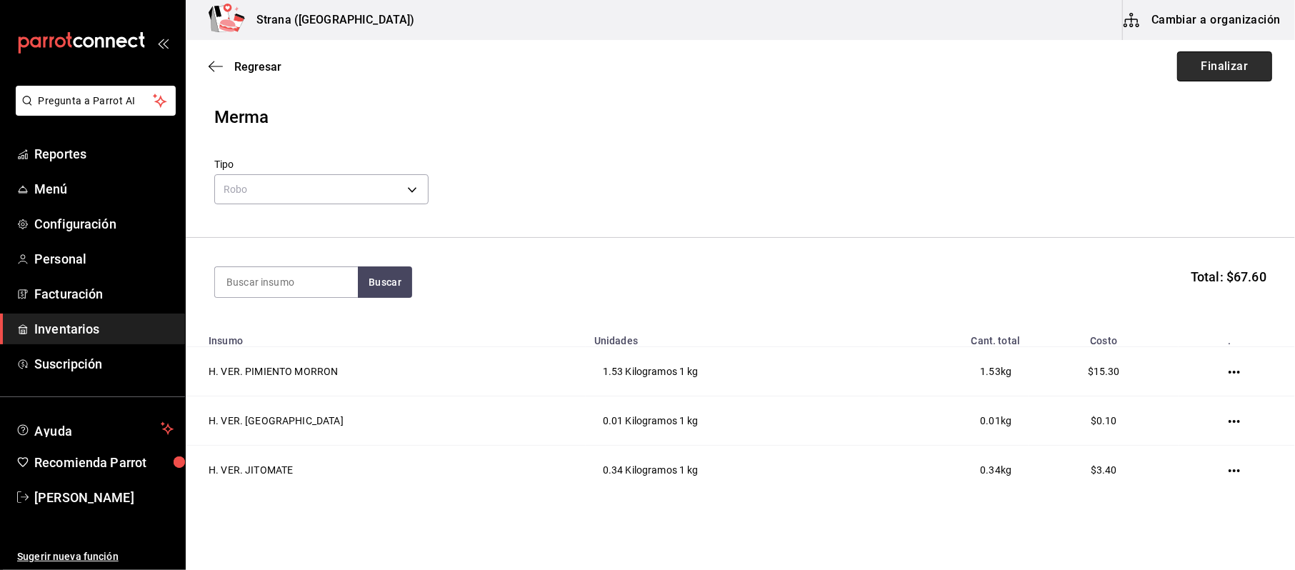
click at [1191, 61] on button "Finalizar" at bounding box center [1224, 66] width 95 height 30
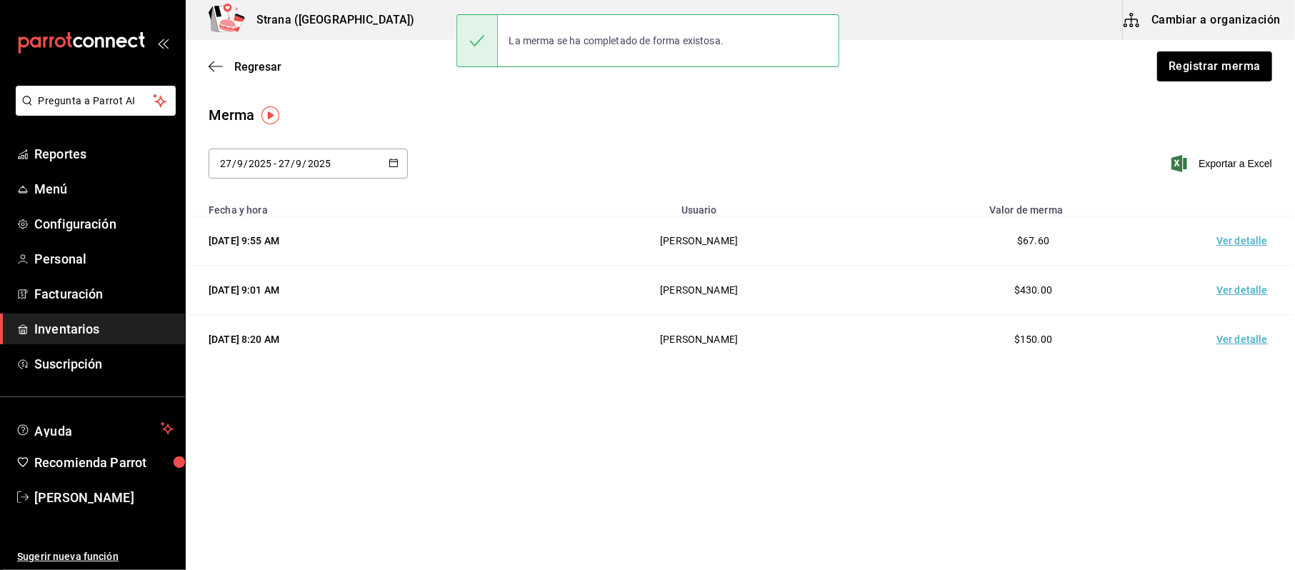
click at [1249, 226] on td "Ver detalle" at bounding box center [1245, 240] width 100 height 49
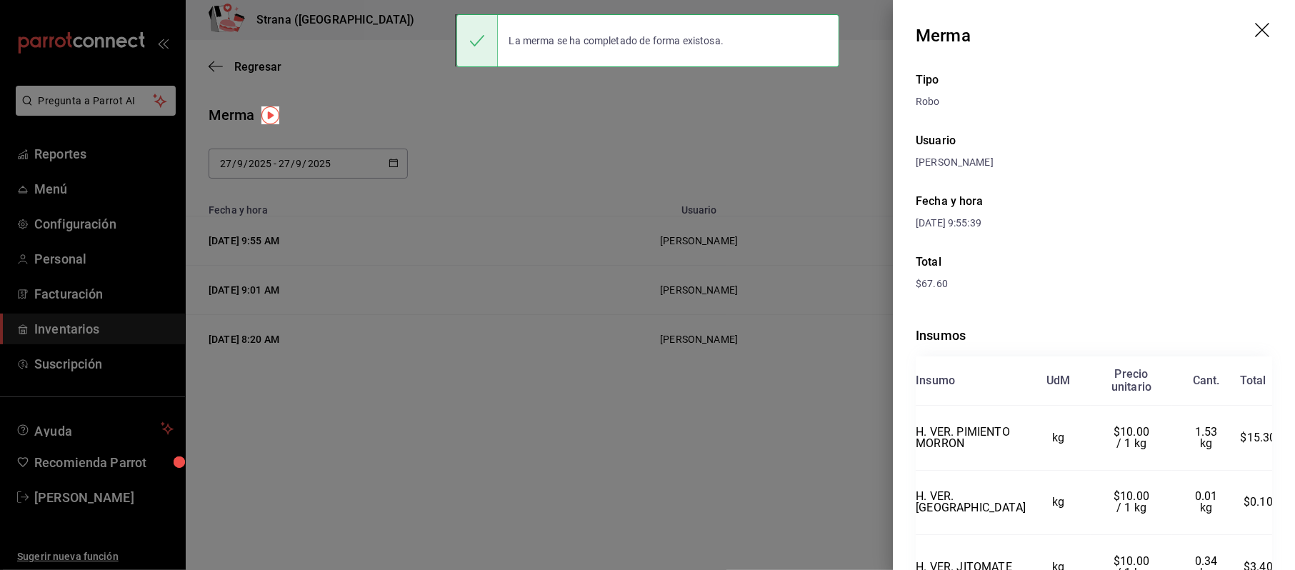
drag, startPoint x: 131, startPoint y: 338, endPoint x: 96, endPoint y: 338, distance: 35.7
click at [129, 338] on div at bounding box center [647, 285] width 1295 height 570
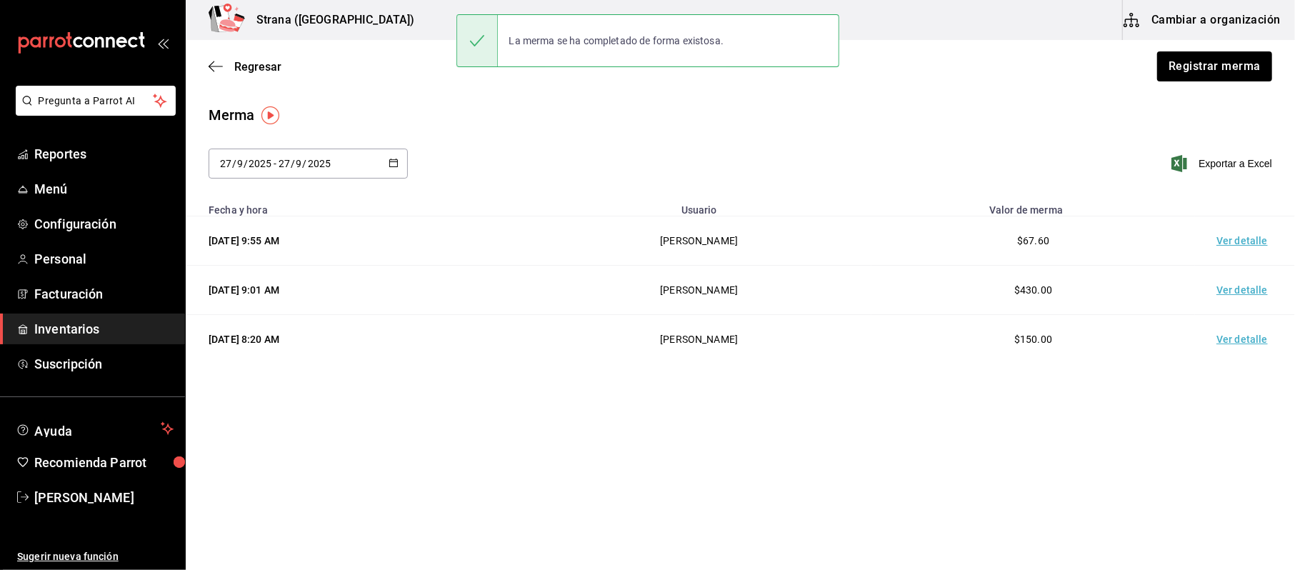
drag, startPoint x: 81, startPoint y: 329, endPoint x: 137, endPoint y: 324, distance: 56.6
click at [81, 329] on span "Inventarios" at bounding box center [103, 328] width 139 height 19
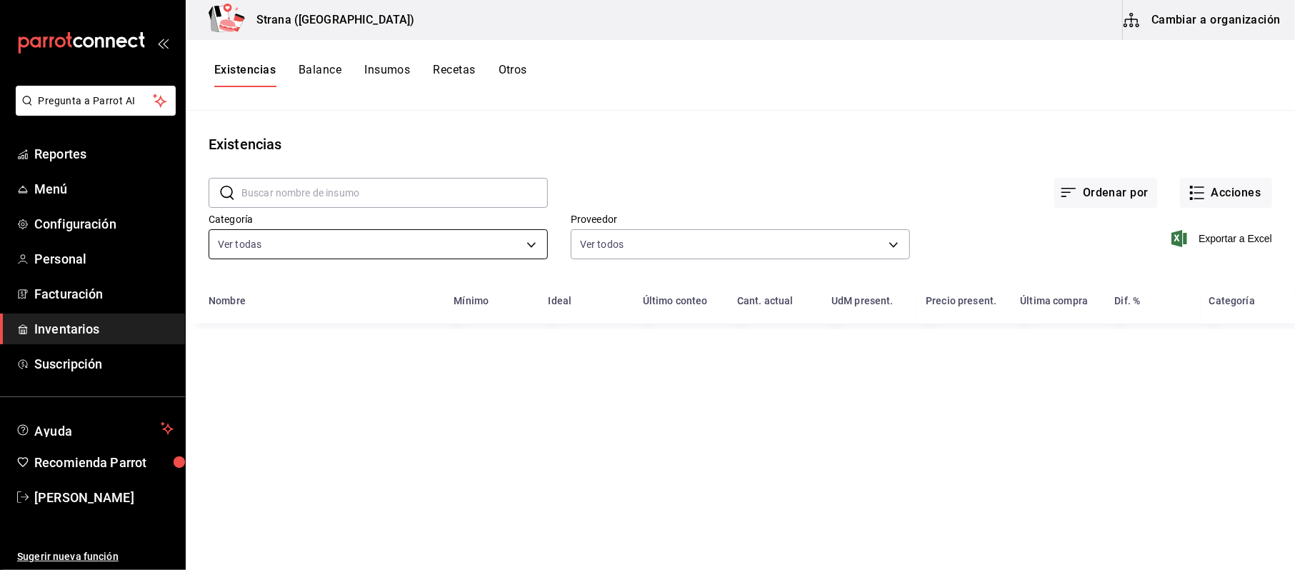
click at [443, 246] on body "Pregunta a Parrot AI Reportes Menú Configuración Personal Facturación Inventari…" at bounding box center [647, 280] width 1295 height 560
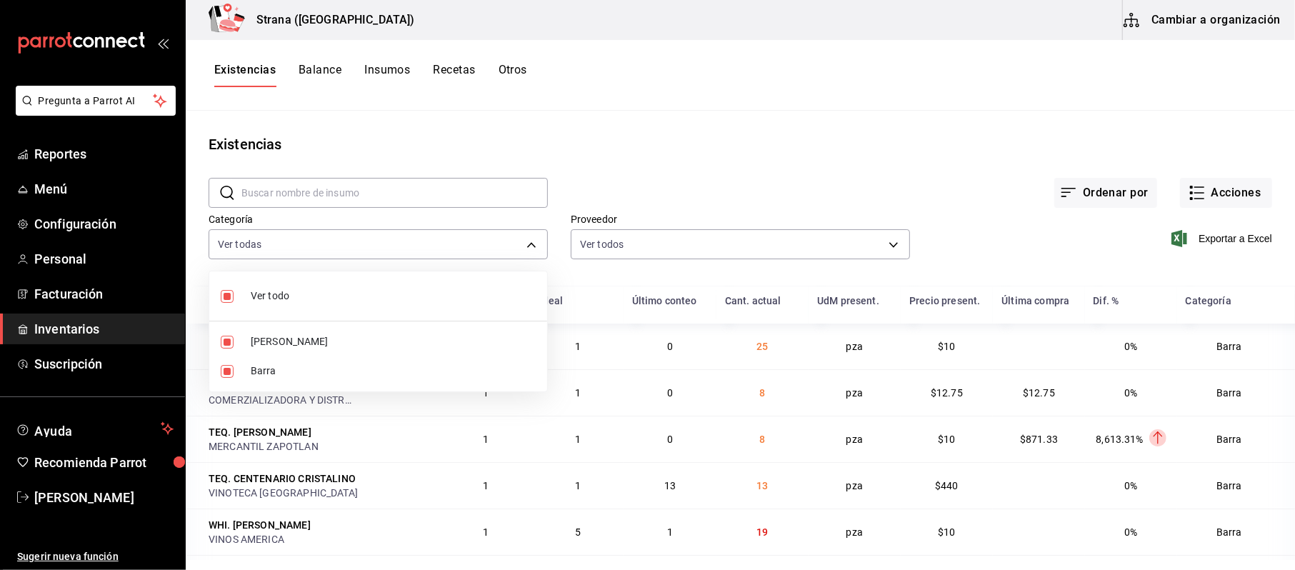
drag, startPoint x: 295, startPoint y: 361, endPoint x: 515, endPoint y: 346, distance: 220.5
click at [295, 363] on li "Barra" at bounding box center [378, 370] width 338 height 29
type input "b11263f3-316c-490f-b5ca-428fcbb9defe"
checkbox input "false"
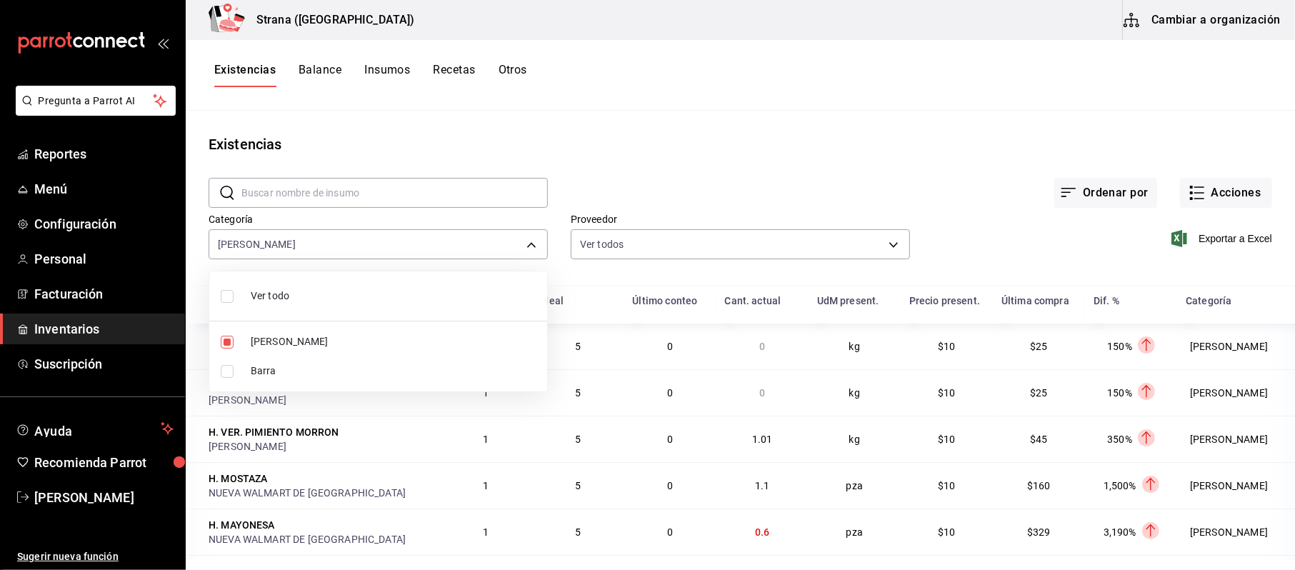
click at [1209, 238] on div at bounding box center [647, 285] width 1295 height 570
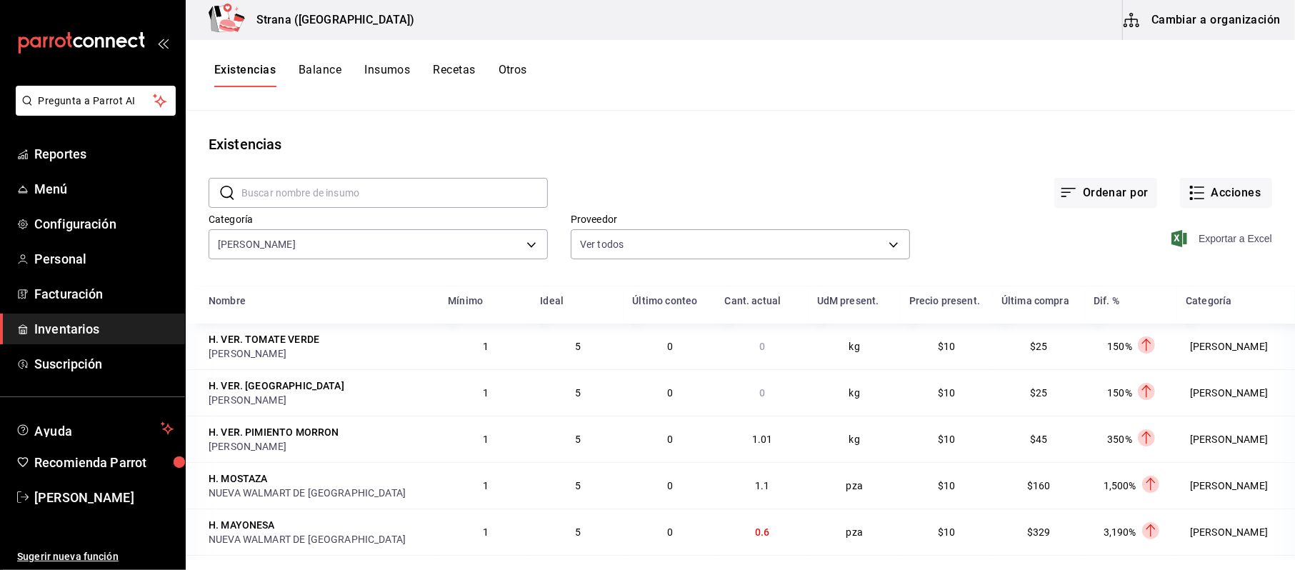
click at [1187, 238] on span "Exportar a Excel" at bounding box center [1223, 238] width 98 height 17
click at [71, 323] on span "Inventarios" at bounding box center [103, 328] width 139 height 19
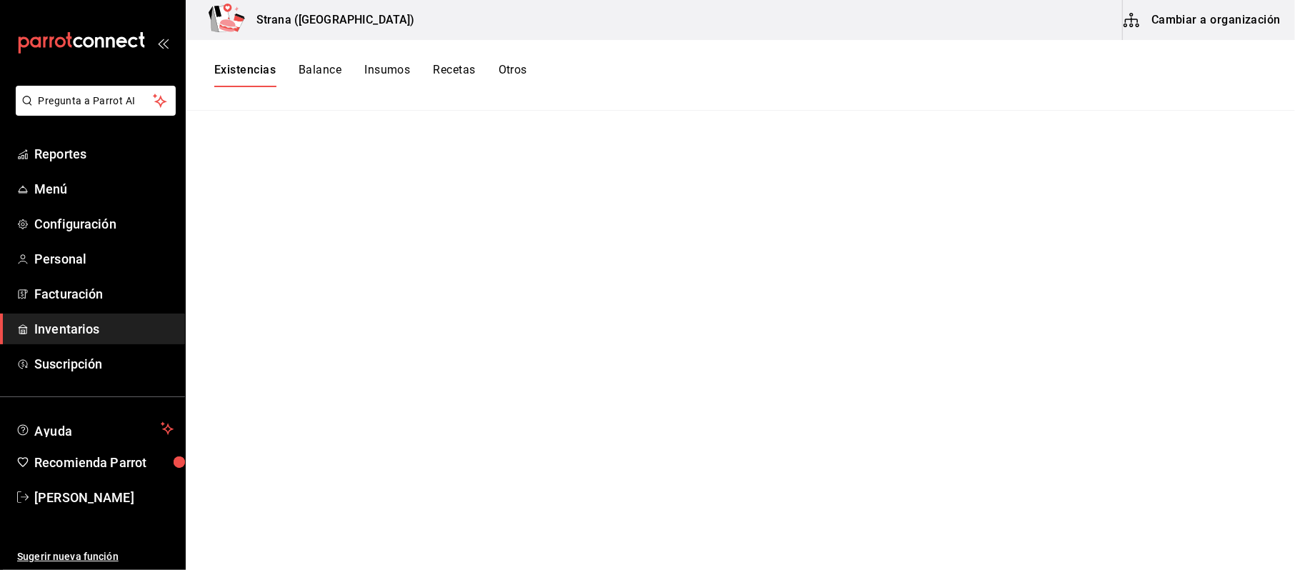
click at [261, 66] on button "Existencias" at bounding box center [244, 75] width 61 height 24
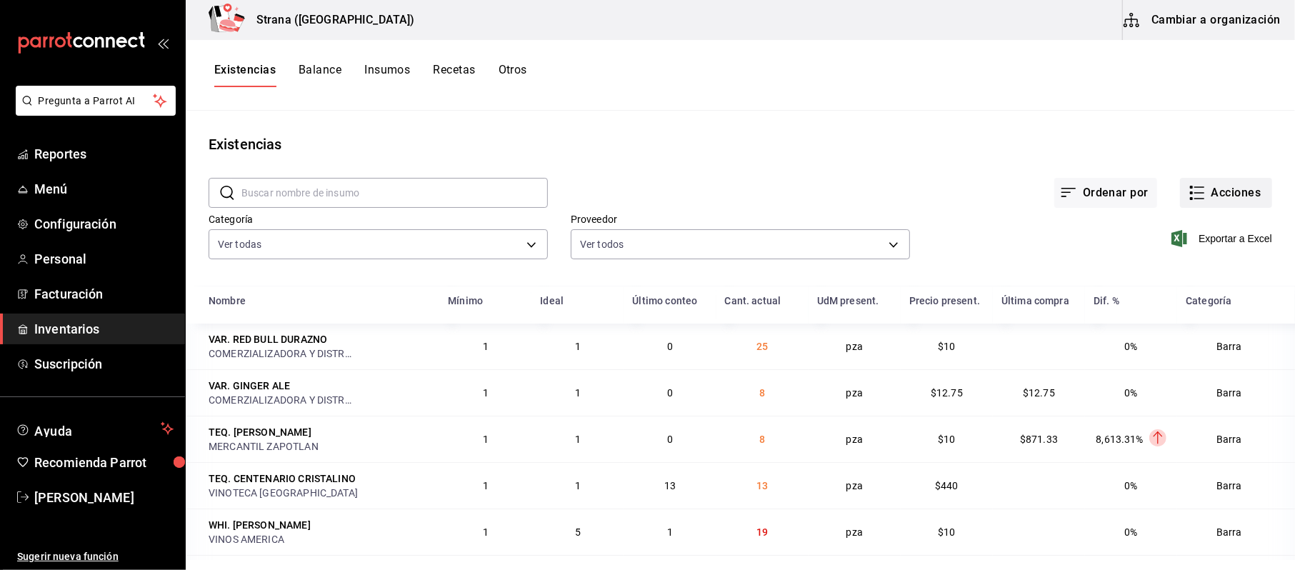
click at [1226, 186] on button "Acciones" at bounding box center [1226, 193] width 92 height 30
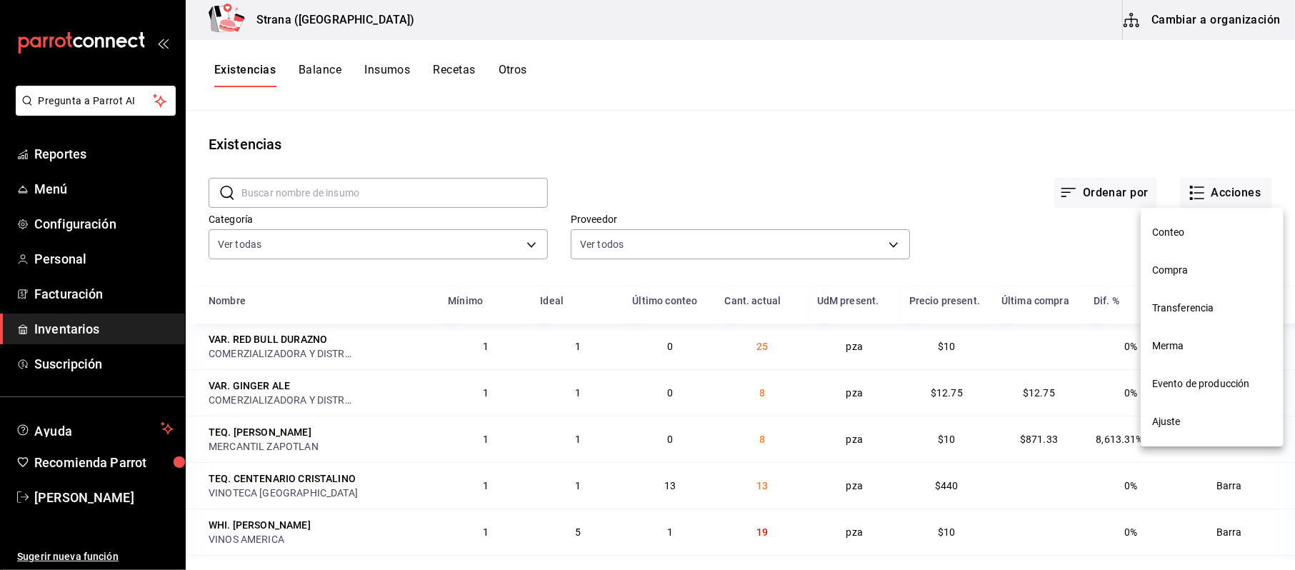
click at [1201, 268] on span "Compra" at bounding box center [1212, 270] width 120 height 15
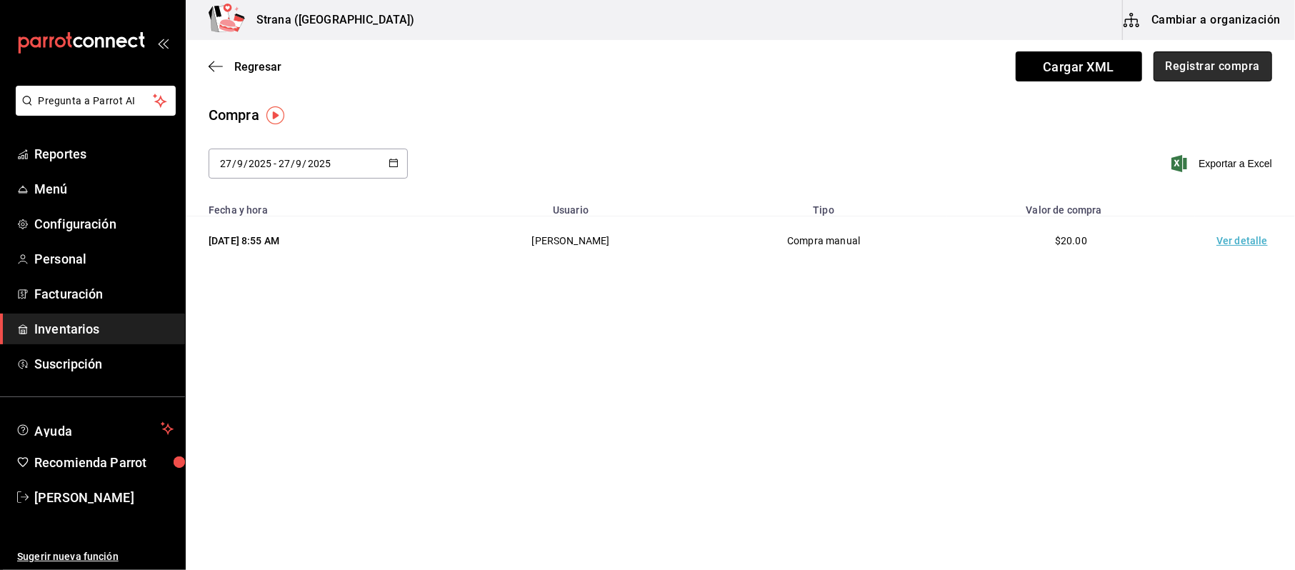
click at [1161, 76] on button "Registrar compra" at bounding box center [1212, 66] width 119 height 30
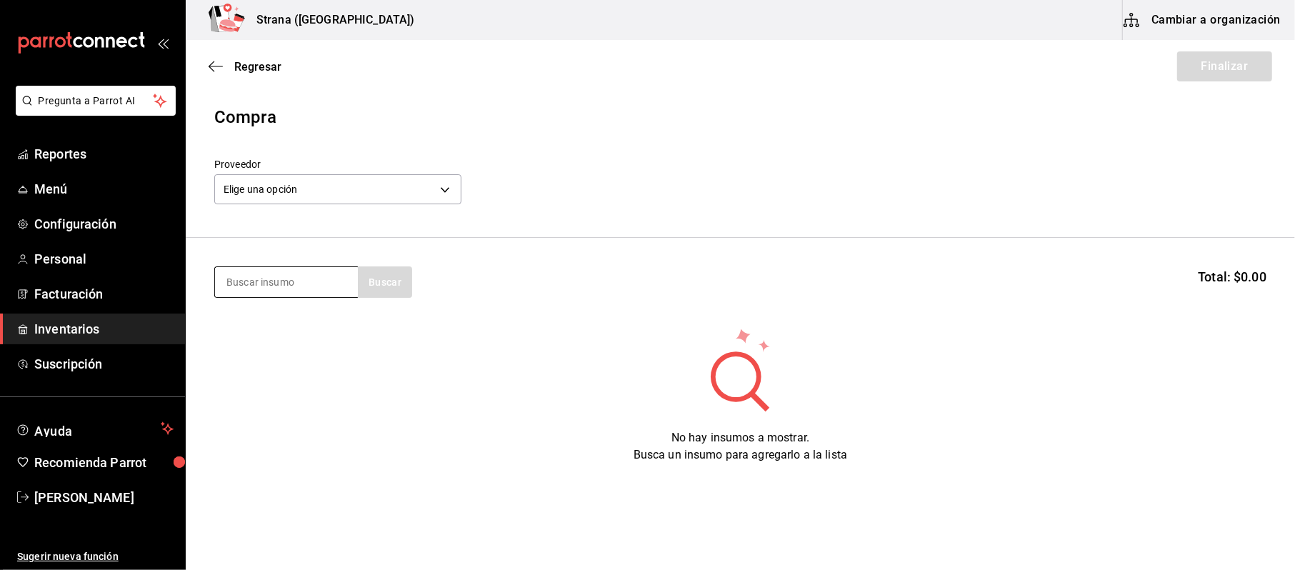
click at [320, 295] on input at bounding box center [286, 282] width 143 height 30
type input "molida"
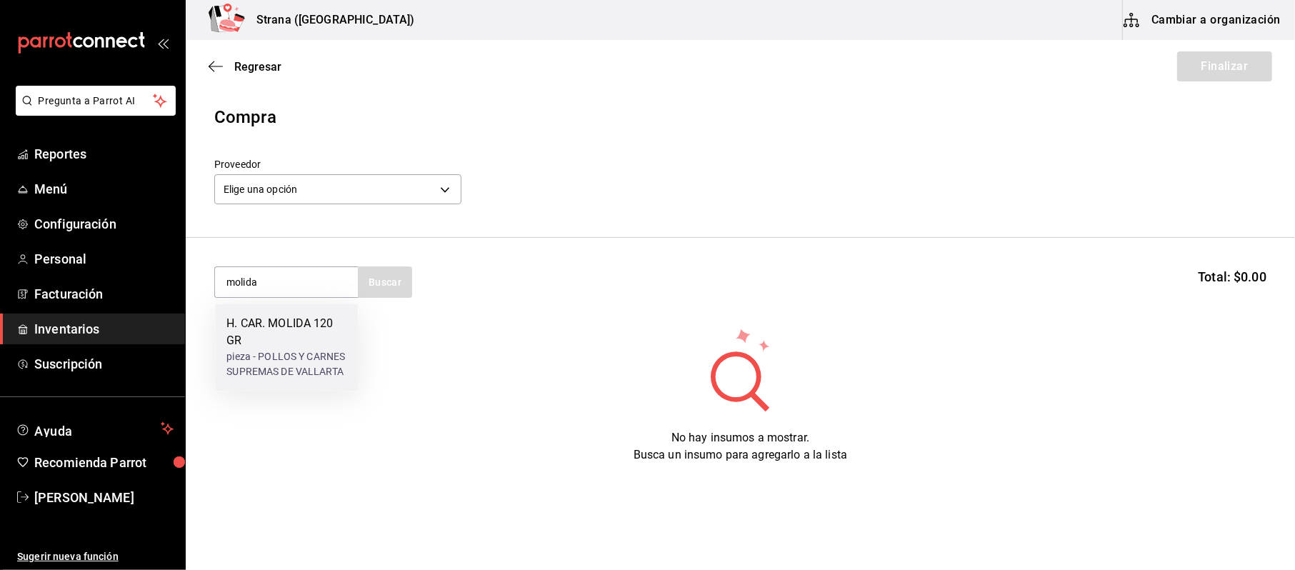
click at [254, 312] on div "H. CAR. MOLIDA 120 GR pieza - POLLOS Y [PERSON_NAME] SUPREMAS DE VALLARTA" at bounding box center [286, 346] width 143 height 87
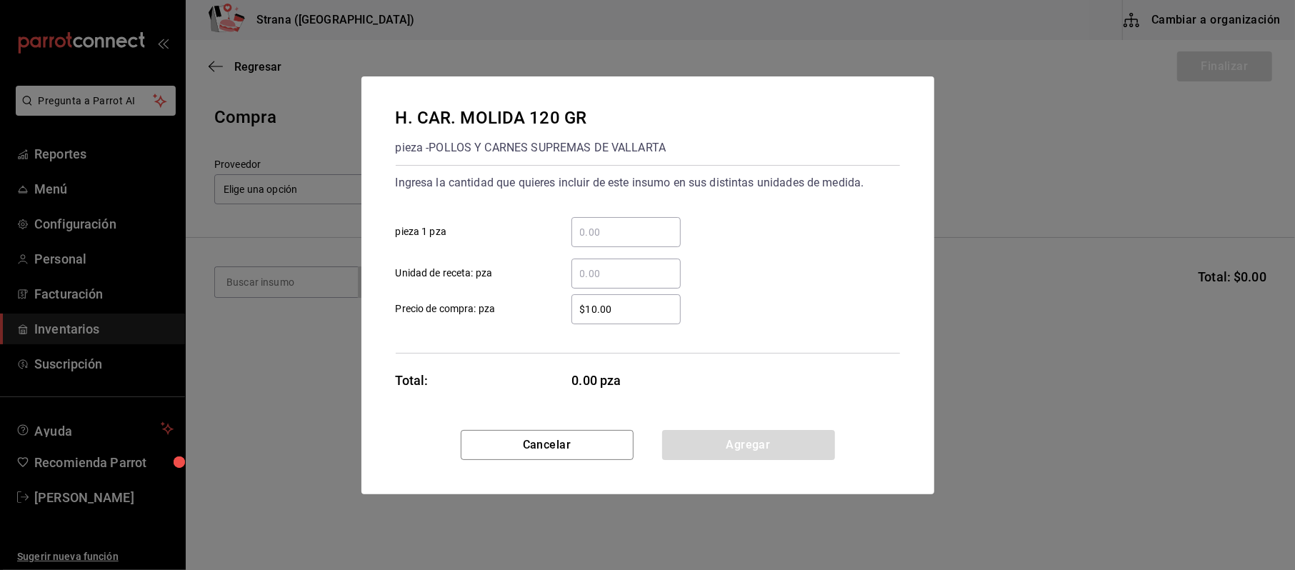
click at [624, 254] on div "​ Unidad de receta: pza" at bounding box center [642, 267] width 516 height 41
click at [634, 235] on input "​ pieza 1 pza" at bounding box center [625, 231] width 109 height 17
type input "17"
type input "$16.97"
click button "Agregar" at bounding box center [748, 445] width 173 height 30
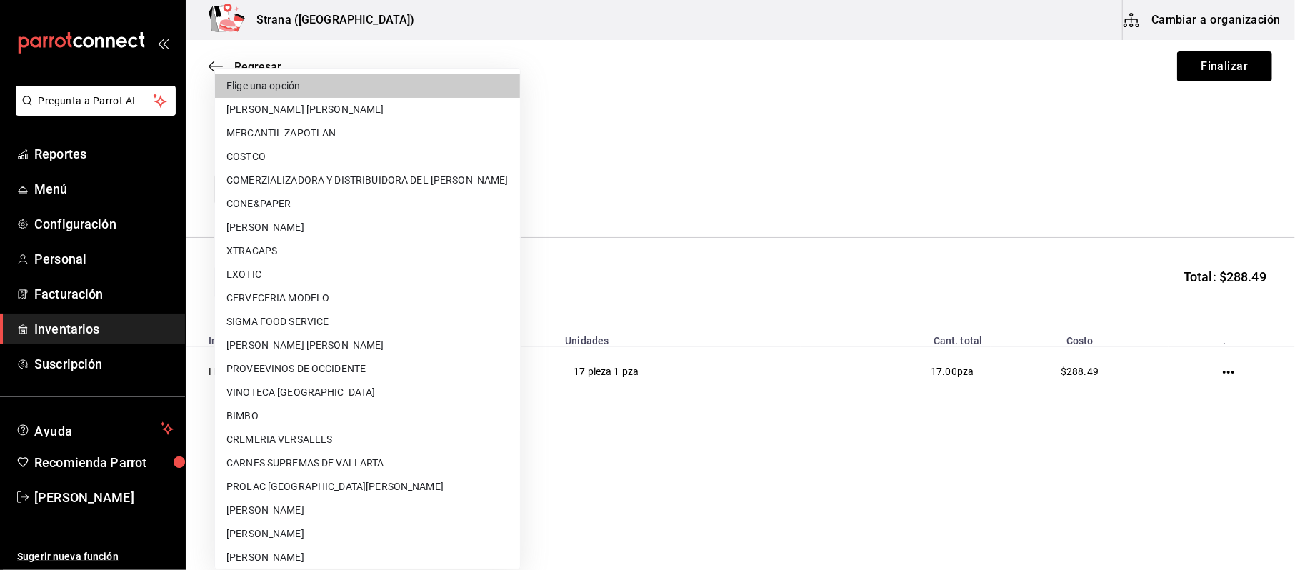
click at [366, 178] on body "Pregunta a Parrot AI Reportes Menú Configuración Personal Facturación Inventari…" at bounding box center [647, 244] width 1295 height 489
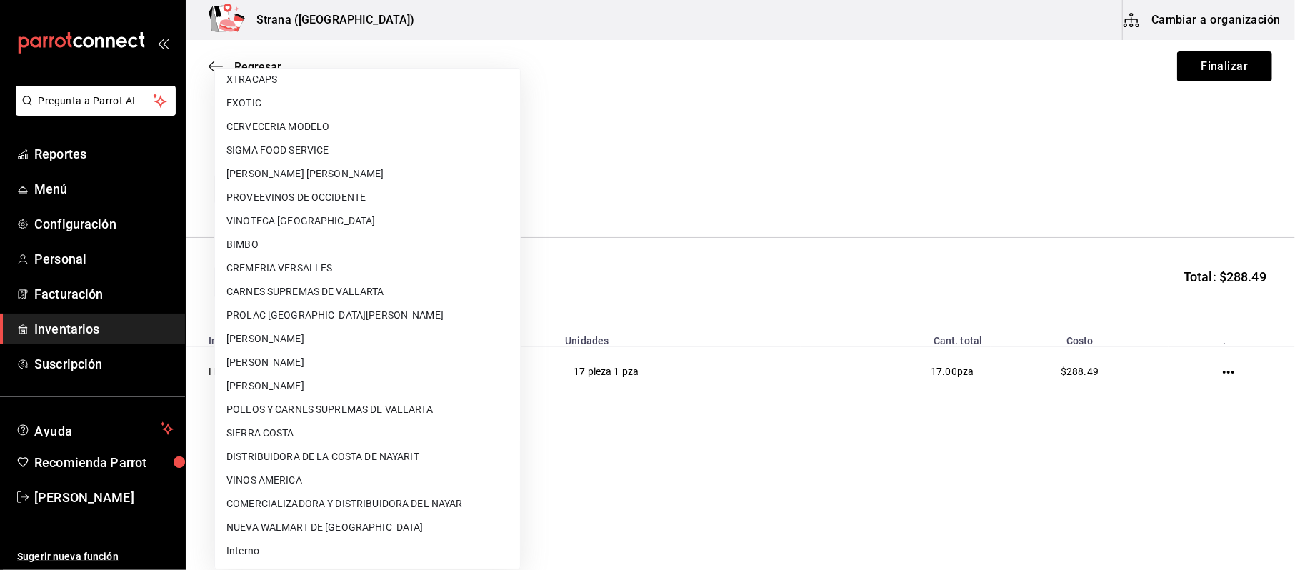
click at [254, 541] on li "Interno" at bounding box center [367, 551] width 305 height 24
type input "8f59523e-768f-4f75-81e2-699d8d2926c5"
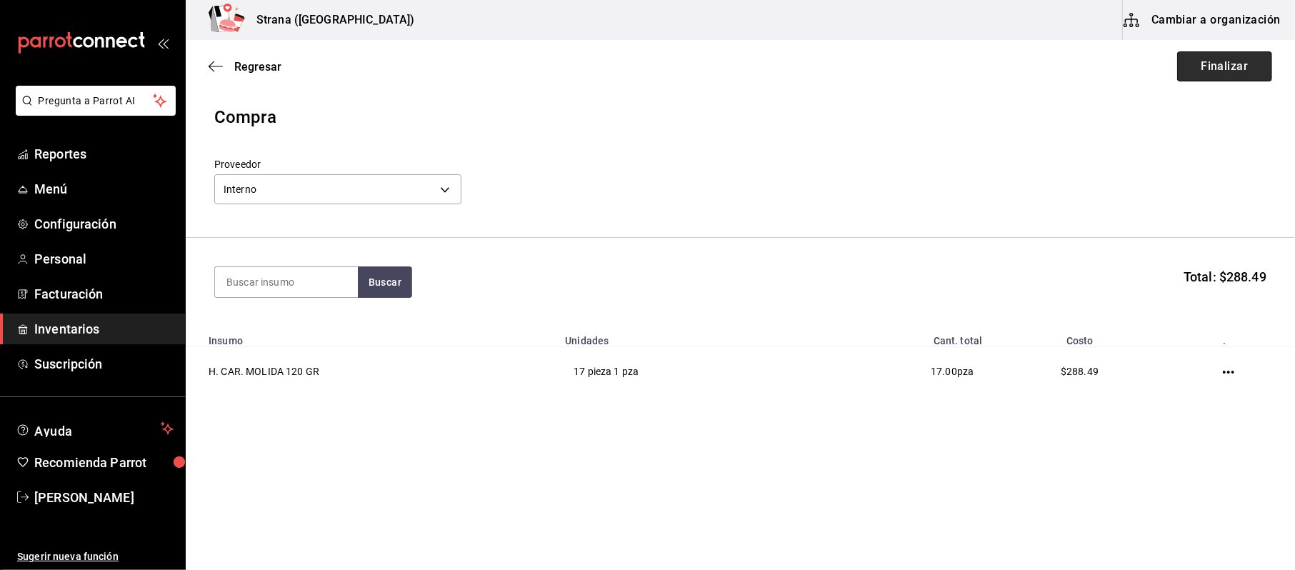
click at [1214, 58] on button "Finalizar" at bounding box center [1224, 66] width 95 height 30
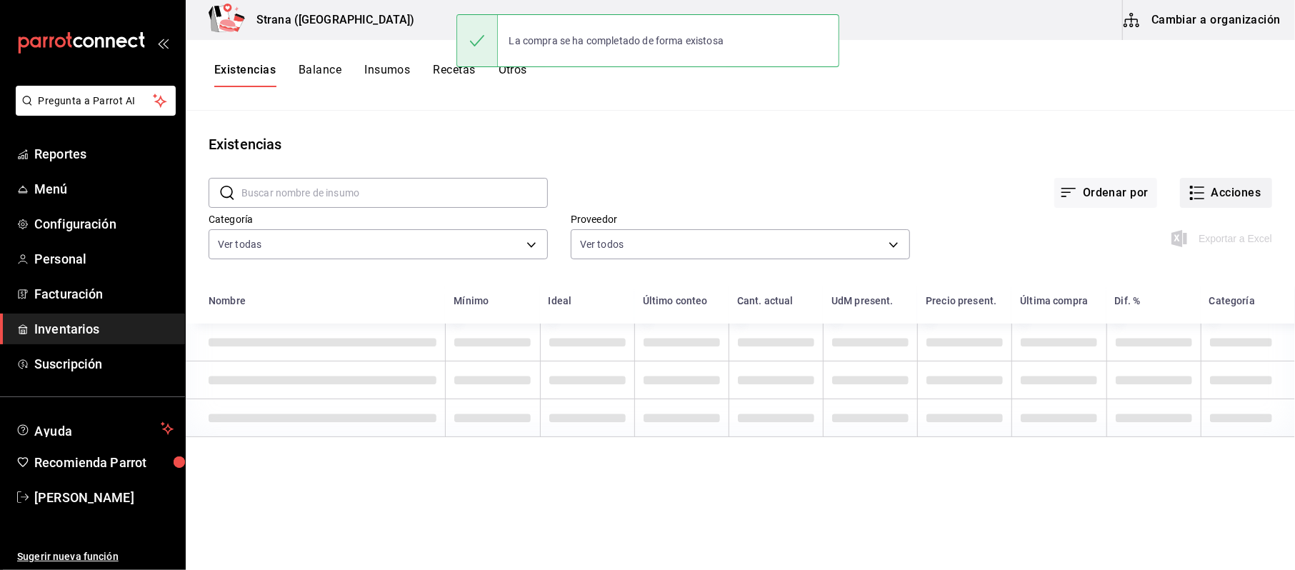
click at [1218, 188] on button "Acciones" at bounding box center [1226, 193] width 92 height 30
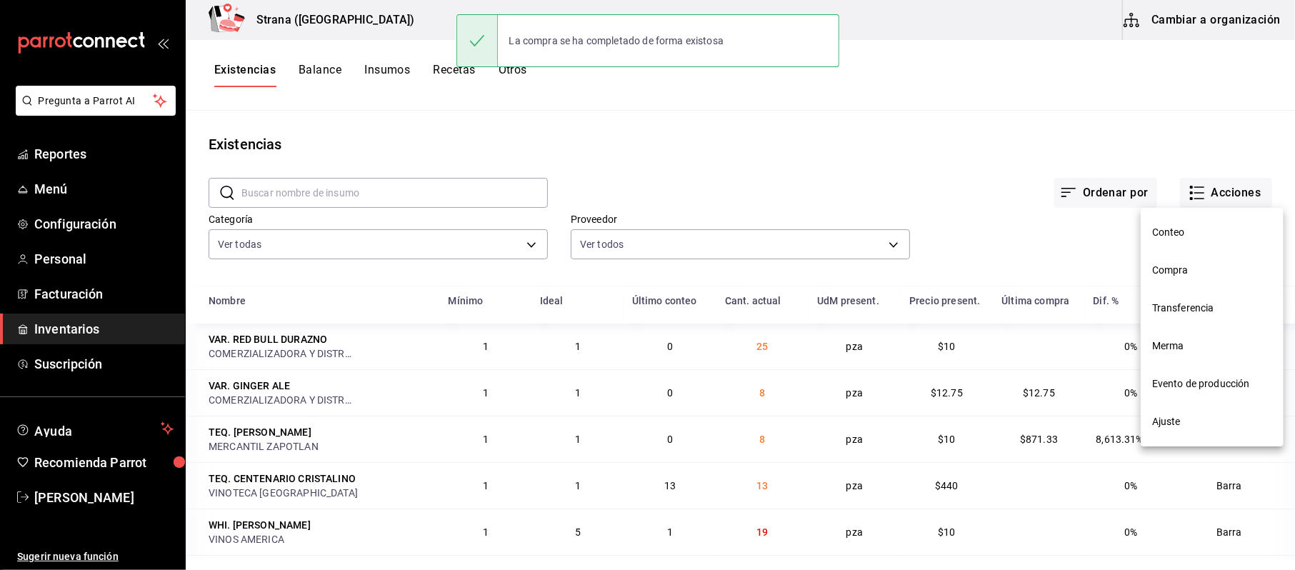
click at [1185, 278] on li "Compra" at bounding box center [1211, 270] width 143 height 38
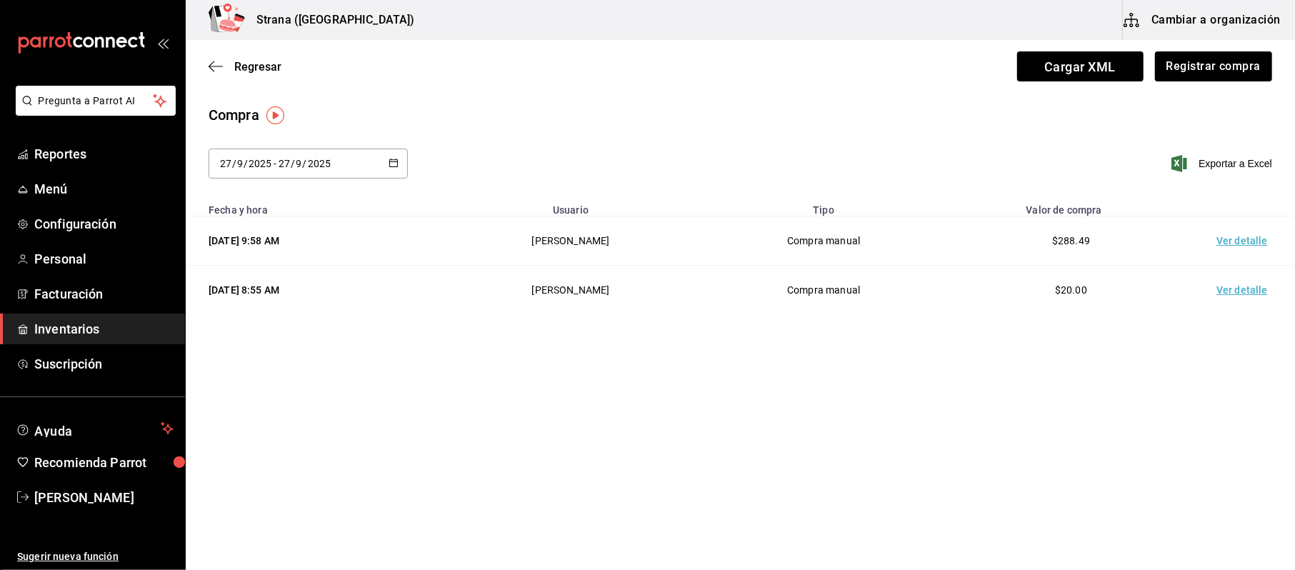
click at [1251, 261] on td "Ver detalle" at bounding box center [1245, 240] width 100 height 49
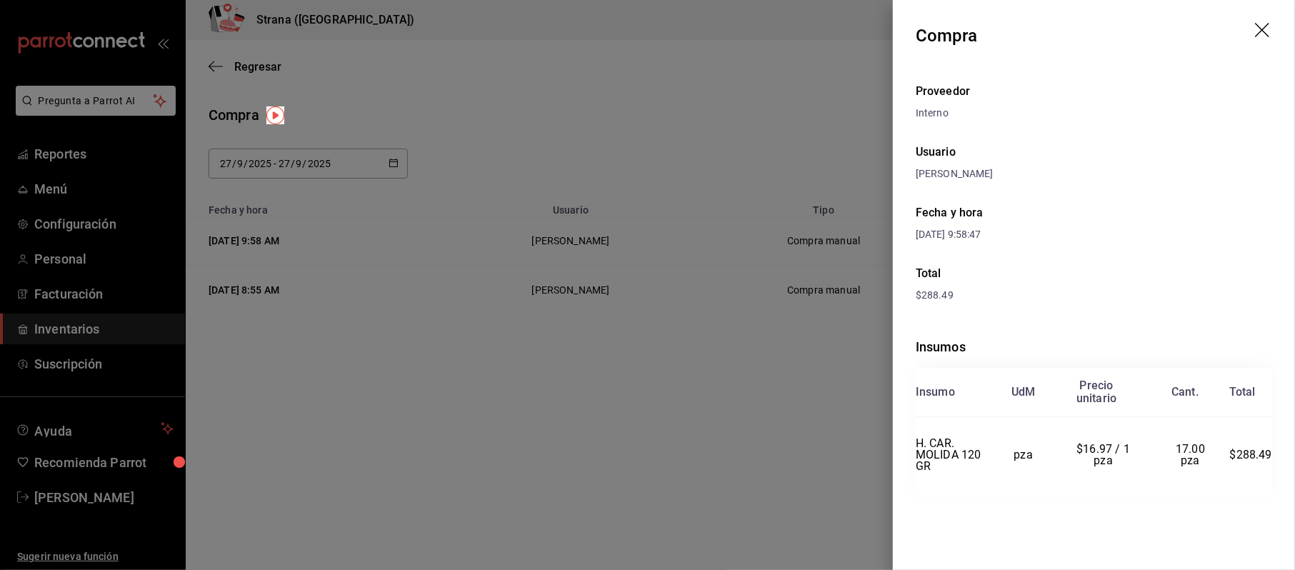
click at [533, 355] on div at bounding box center [647, 285] width 1295 height 570
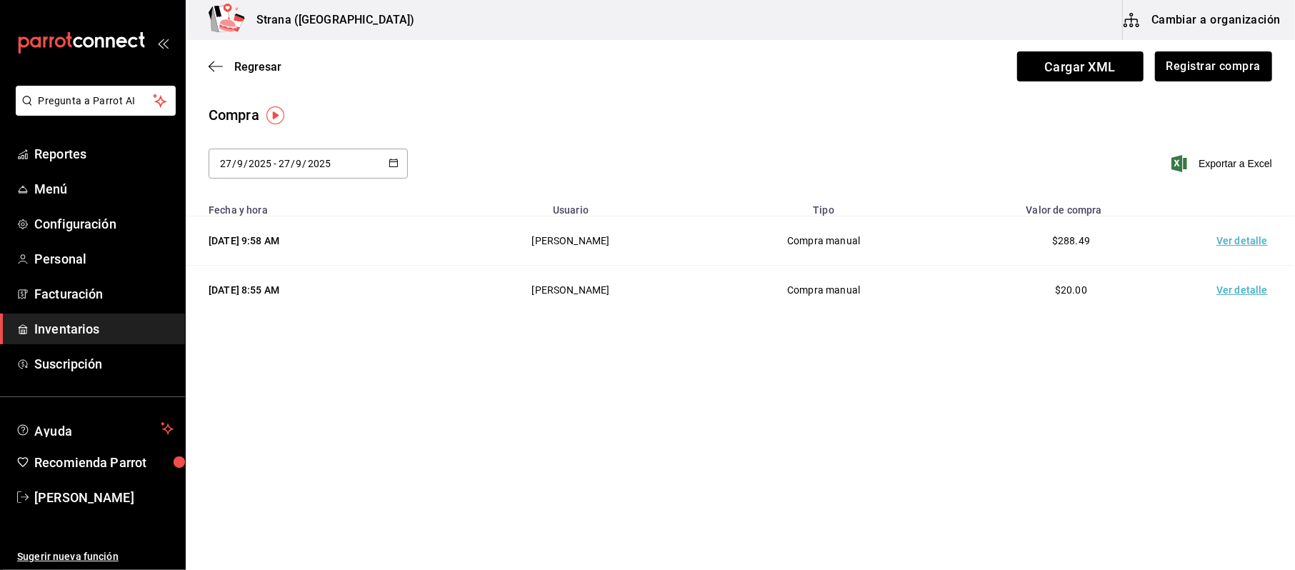
click at [64, 334] on span "Inventarios" at bounding box center [103, 328] width 139 height 19
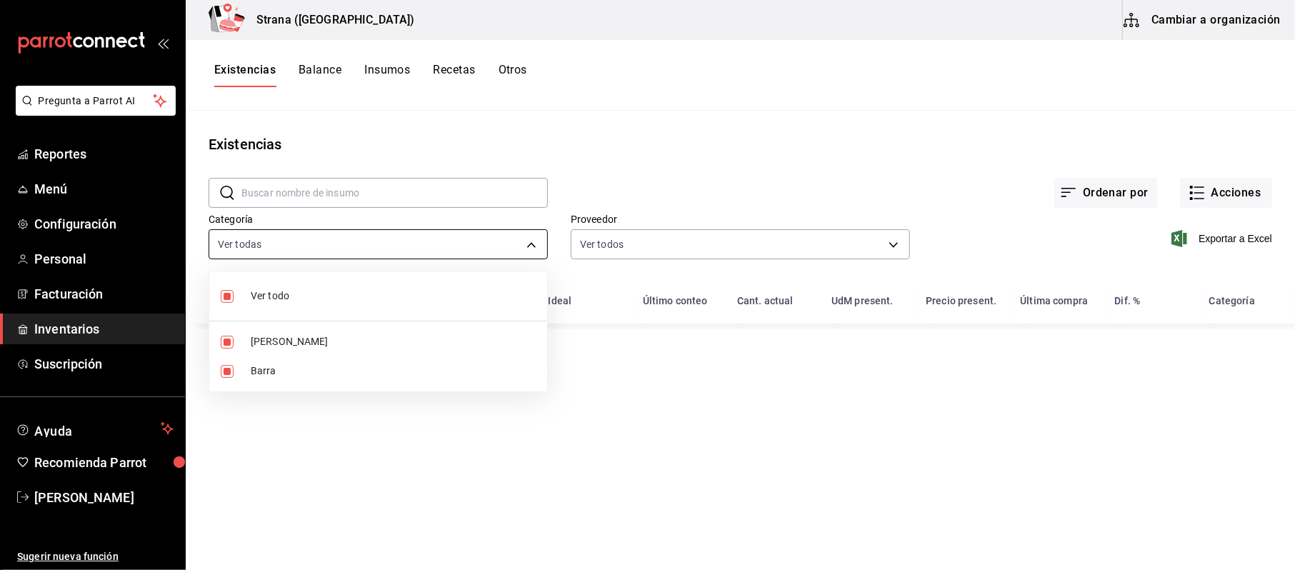
click at [326, 233] on body "Pregunta a Parrot AI Reportes Menú Configuración Personal Facturación Inventari…" at bounding box center [647, 280] width 1295 height 560
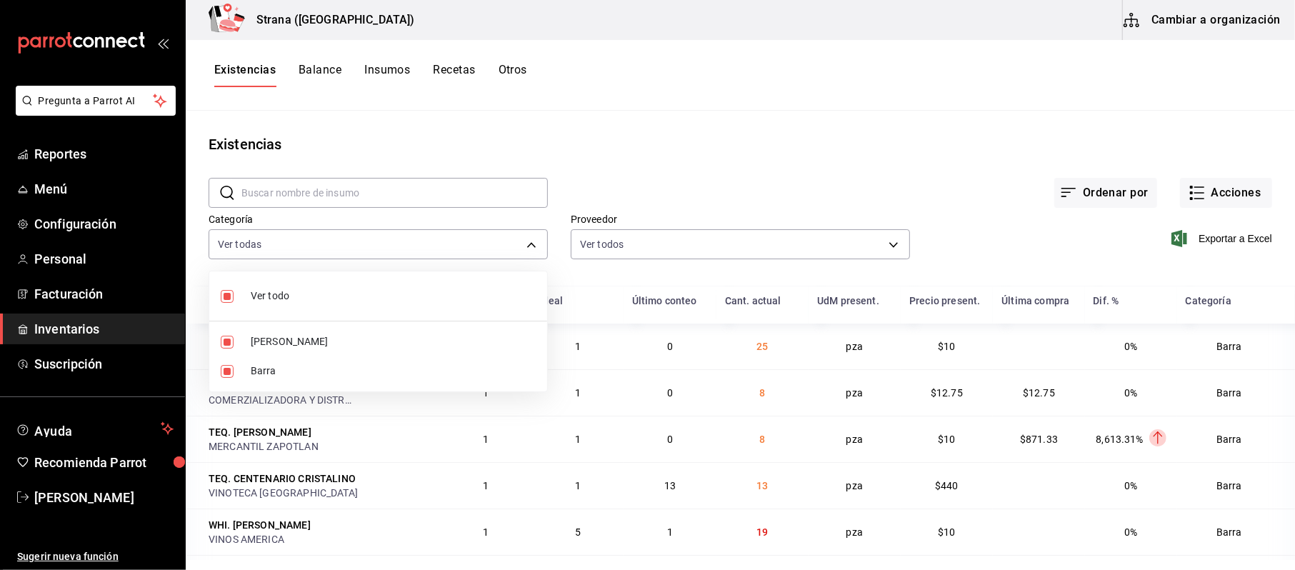
click at [291, 367] on span "Barra" at bounding box center [393, 370] width 285 height 15
type input "b11263f3-316c-490f-b5ca-428fcbb9defe"
checkbox input "false"
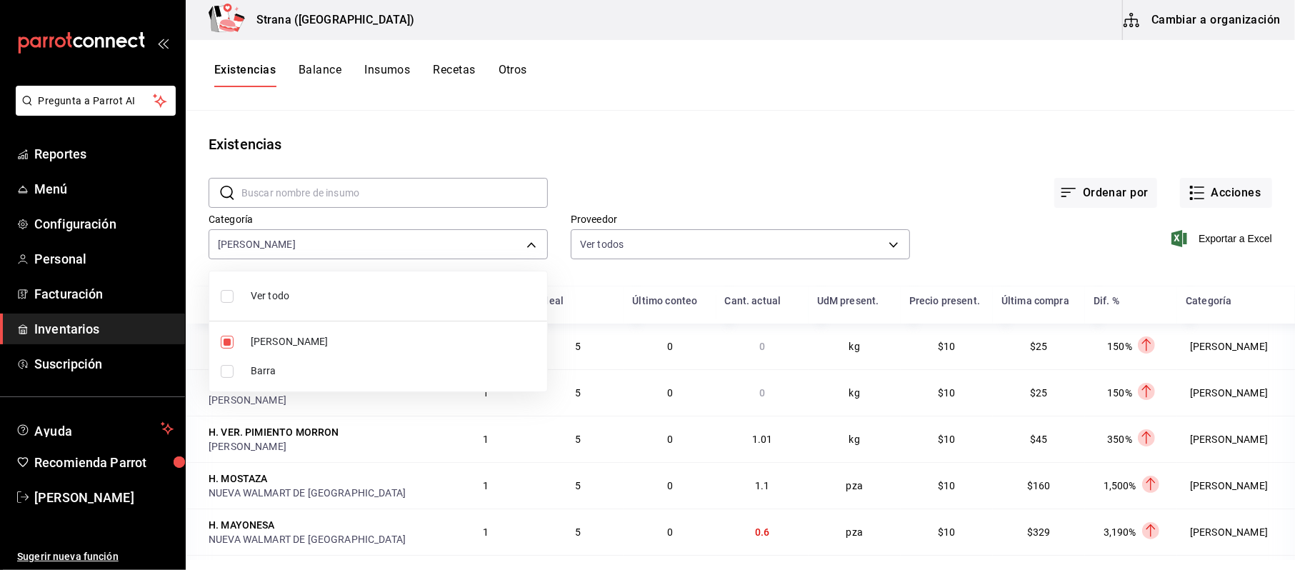
click at [1217, 235] on div at bounding box center [647, 285] width 1295 height 570
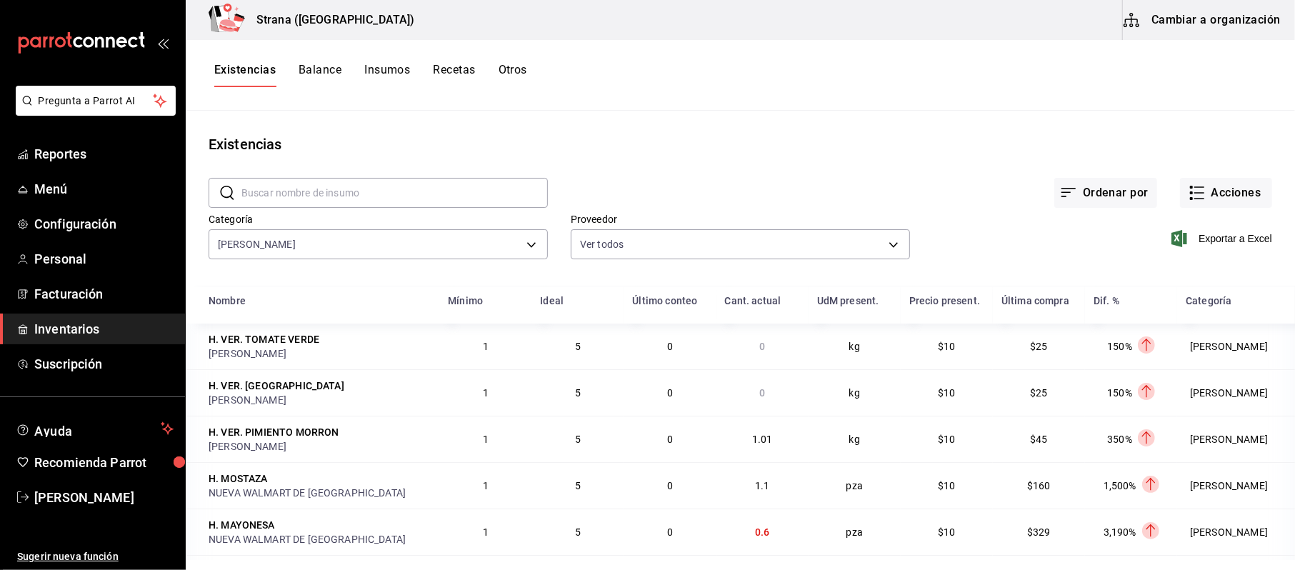
click at [1208, 237] on span "Exportar a Excel" at bounding box center [1223, 238] width 98 height 17
